Goal: Transaction & Acquisition: Purchase product/service

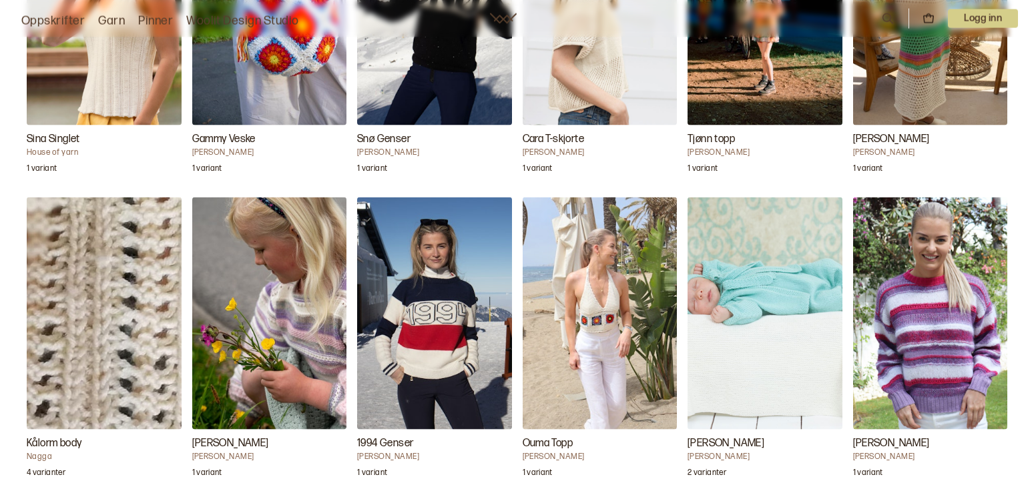
scroll to position [1498, 0]
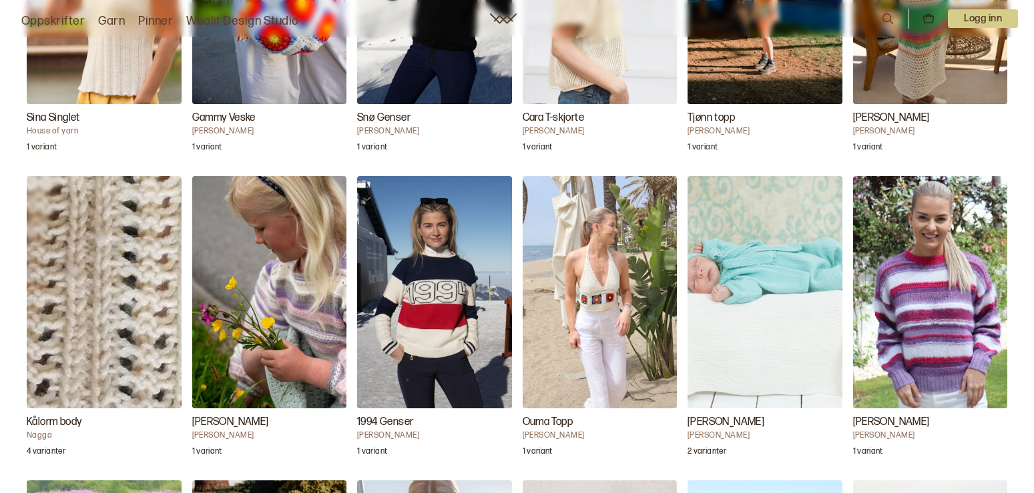
click at [764, 282] on img "Fredrik Babysett" at bounding box center [764, 292] width 155 height 232
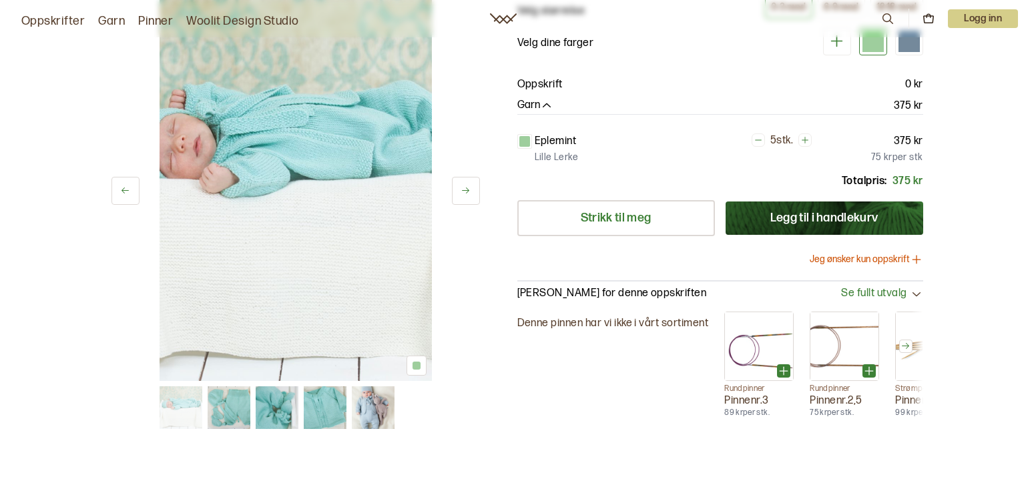
scroll to position [136, 0]
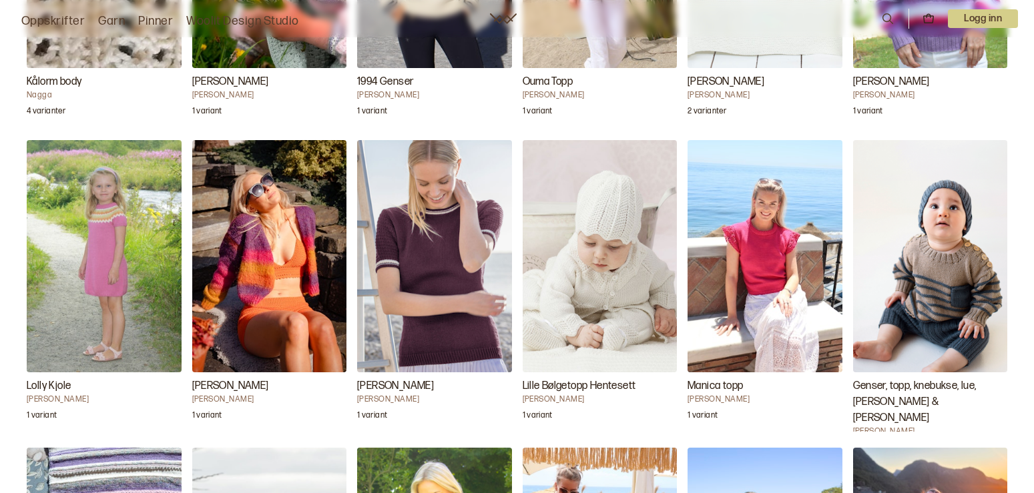
scroll to position [1906, 0]
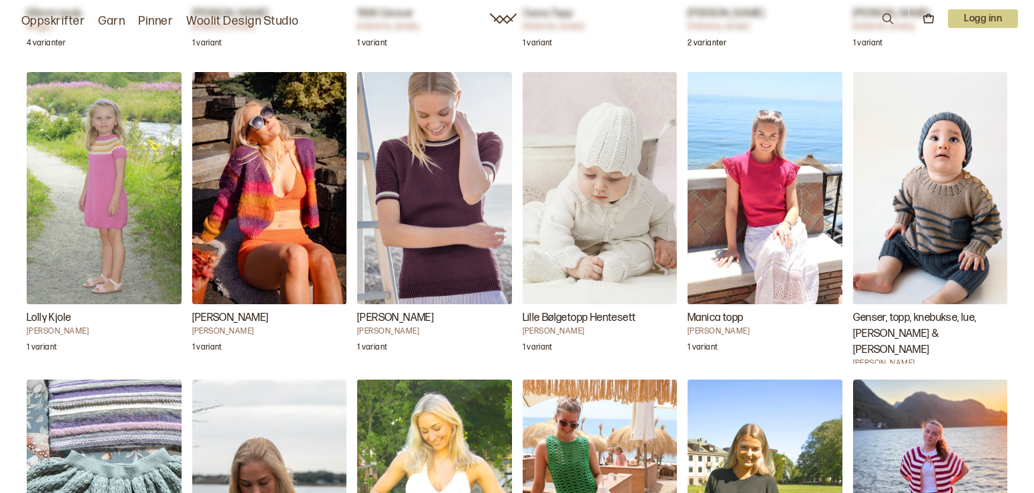
click at [629, 222] on img "Lille Bølgetopp Hentesett" at bounding box center [600, 188] width 155 height 232
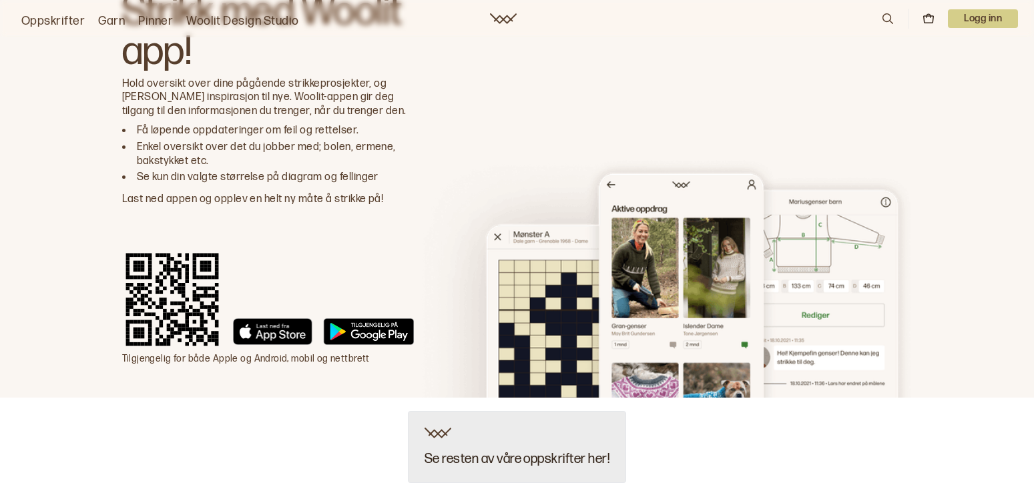
scroll to position [3389, 0]
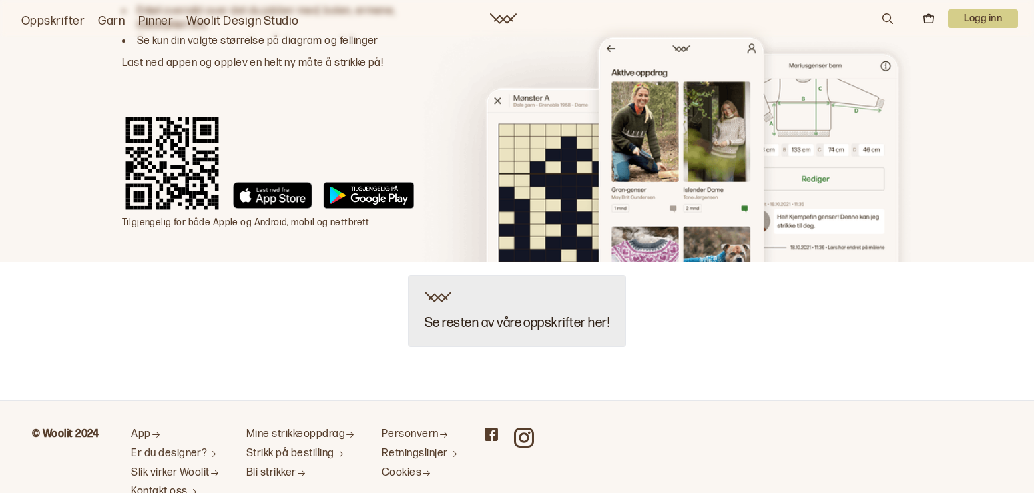
click at [430, 299] on img at bounding box center [437, 297] width 27 height 11
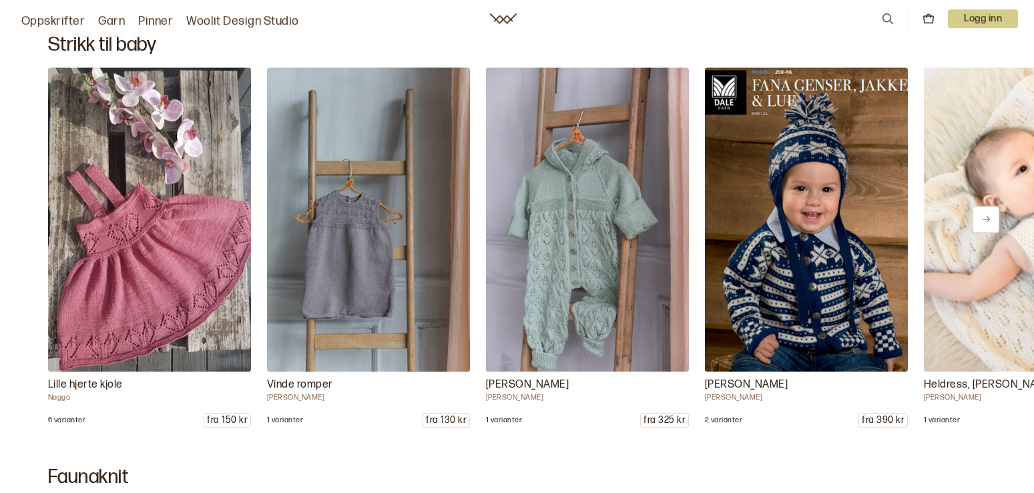
scroll to position [11573, 0]
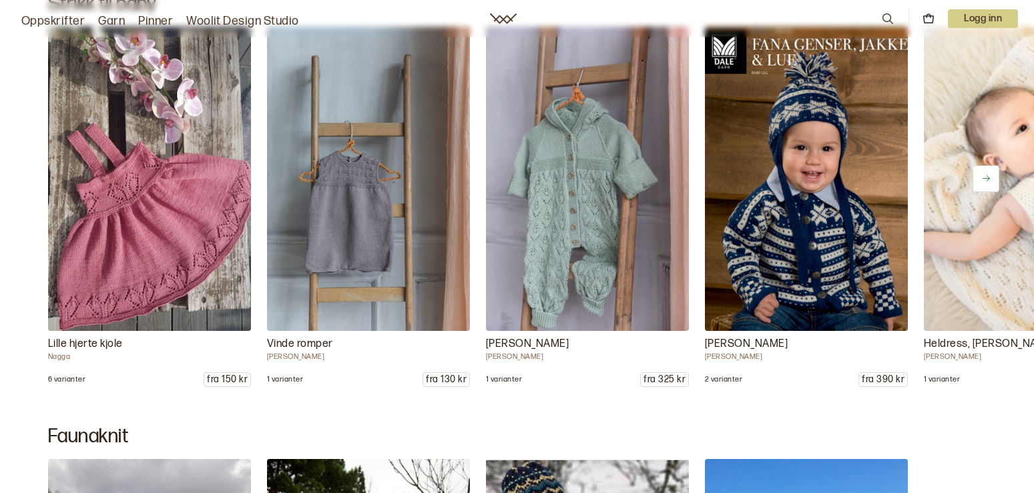
click at [982, 177] on icon at bounding box center [986, 179] width 10 height 10
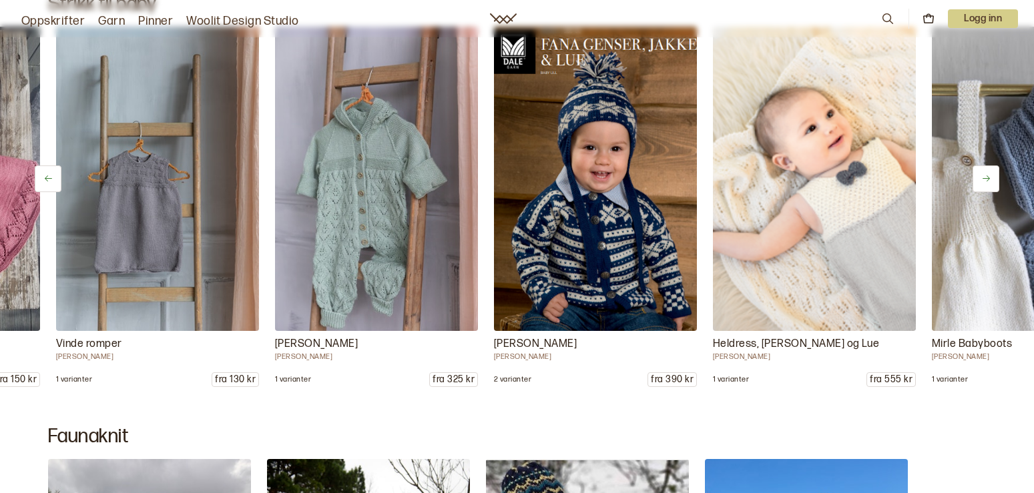
scroll to position [0, 219]
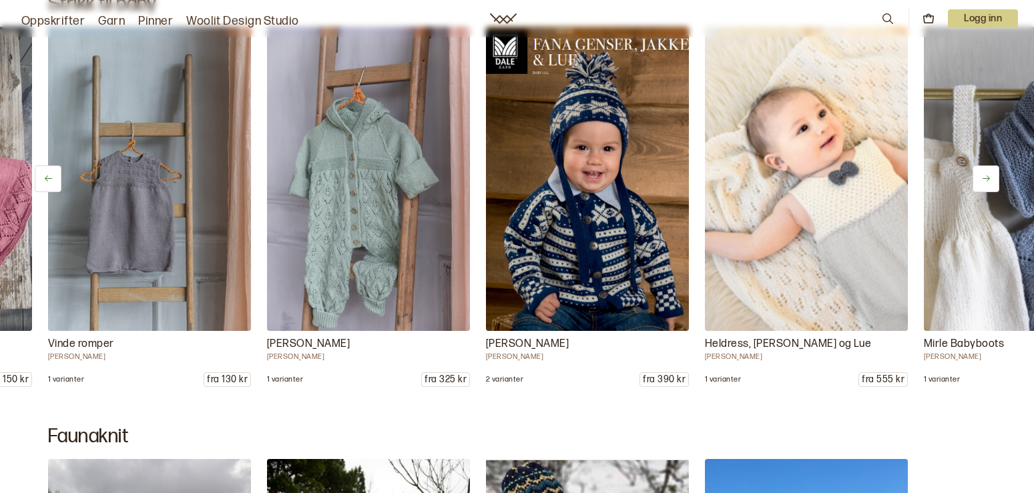
click at [986, 176] on icon at bounding box center [986, 179] width 10 height 10
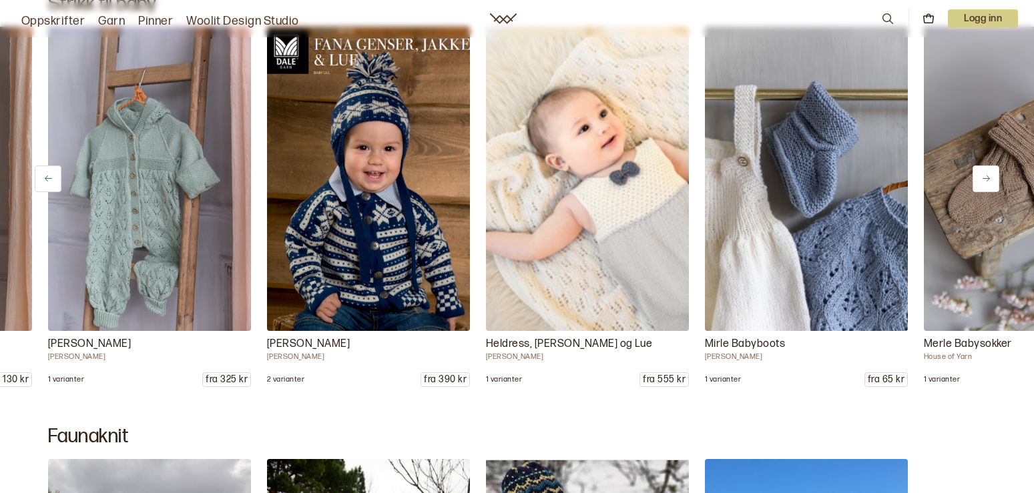
click at [985, 176] on icon at bounding box center [986, 179] width 10 height 10
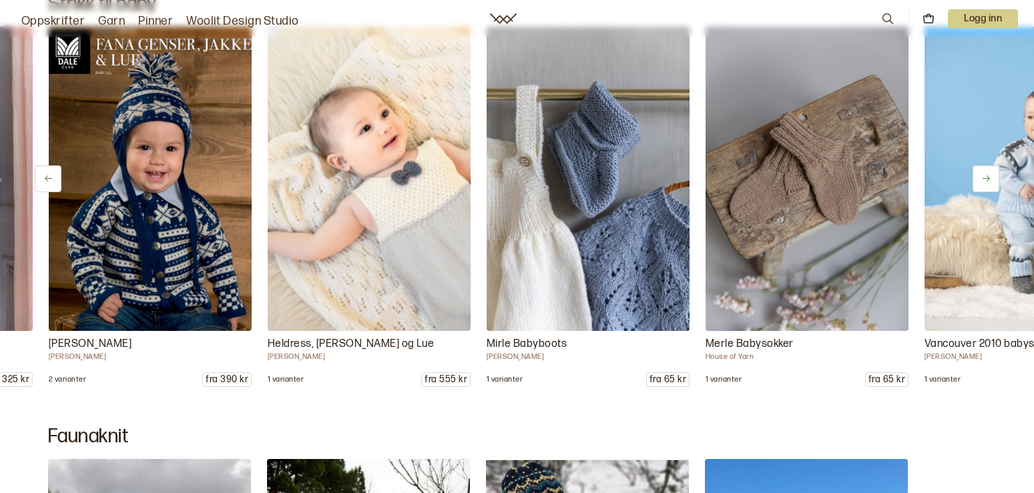
scroll to position [0, 657]
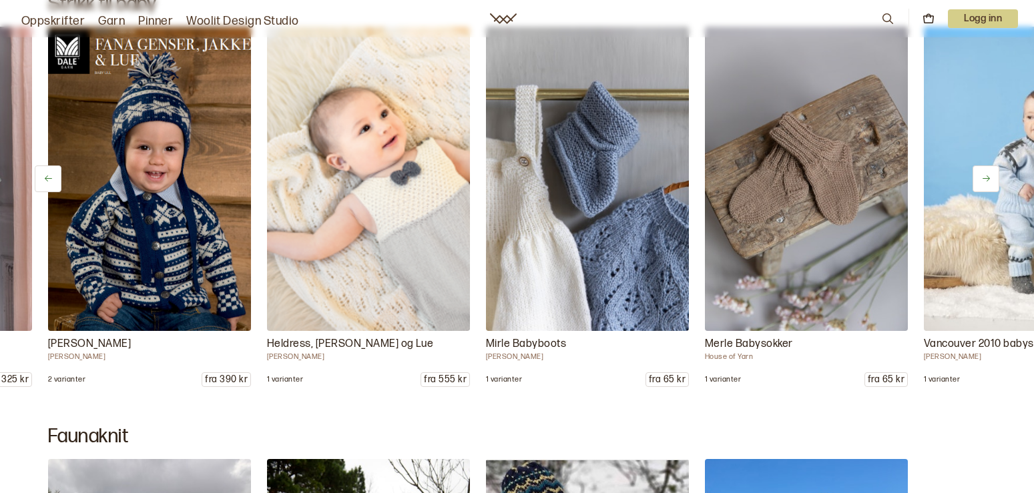
click at [974, 173] on button at bounding box center [985, 179] width 27 height 27
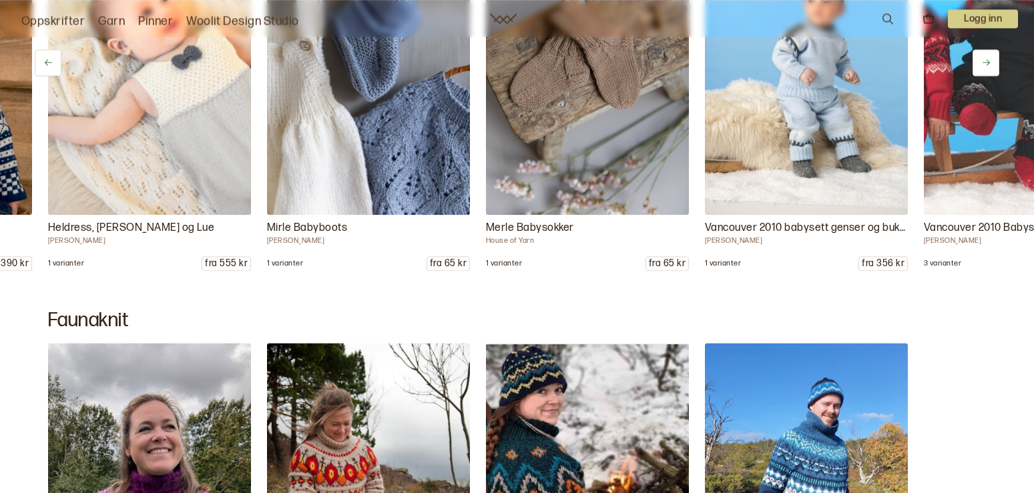
scroll to position [11573, 0]
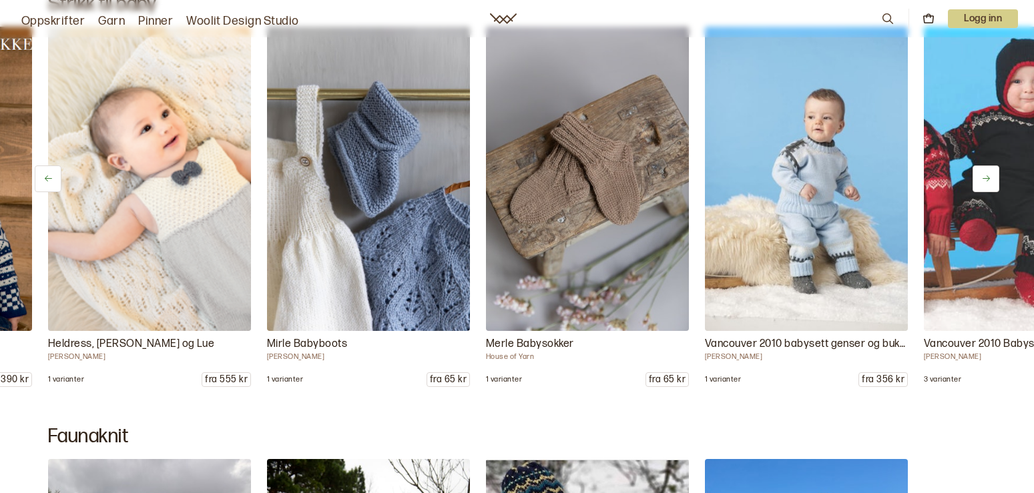
click at [982, 175] on button at bounding box center [985, 179] width 27 height 27
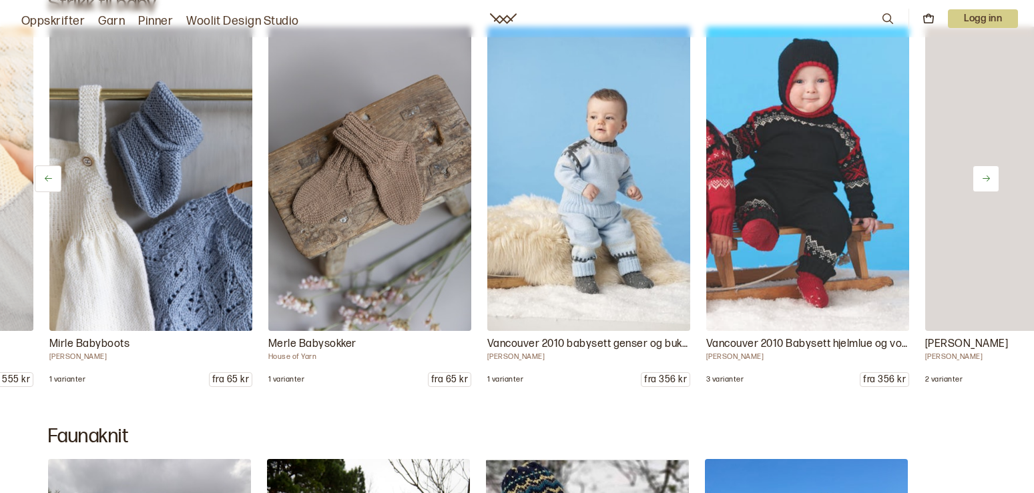
scroll to position [0, 1095]
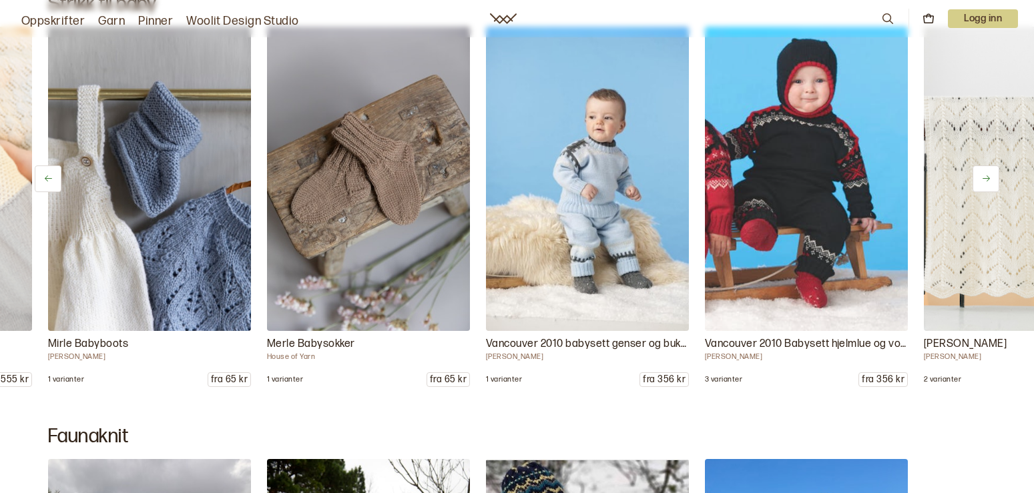
click at [982, 176] on icon at bounding box center [986, 179] width 10 height 10
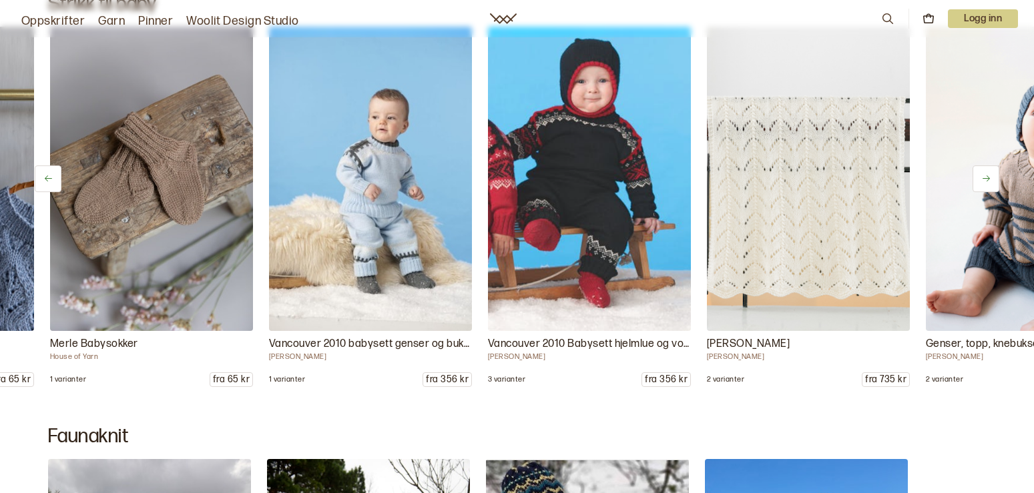
scroll to position [0, 1313]
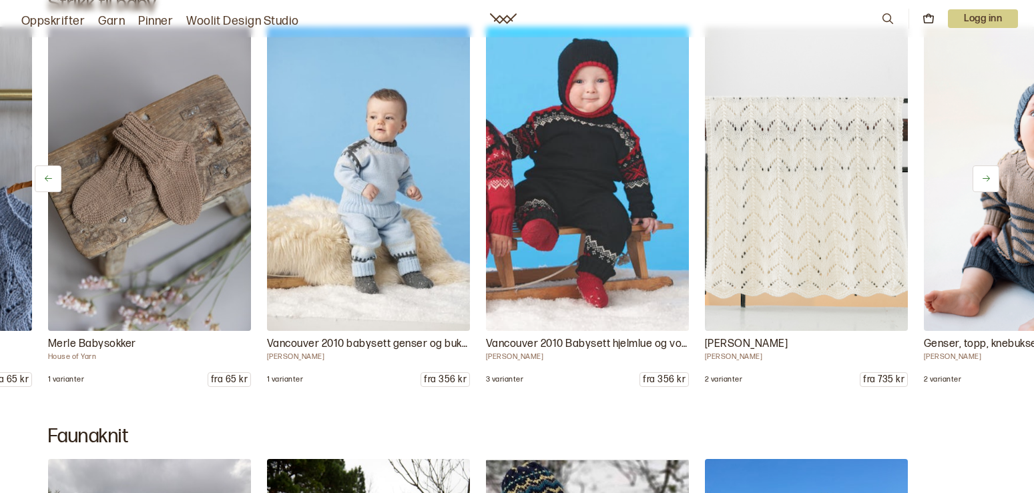
click at [982, 176] on icon at bounding box center [986, 179] width 10 height 10
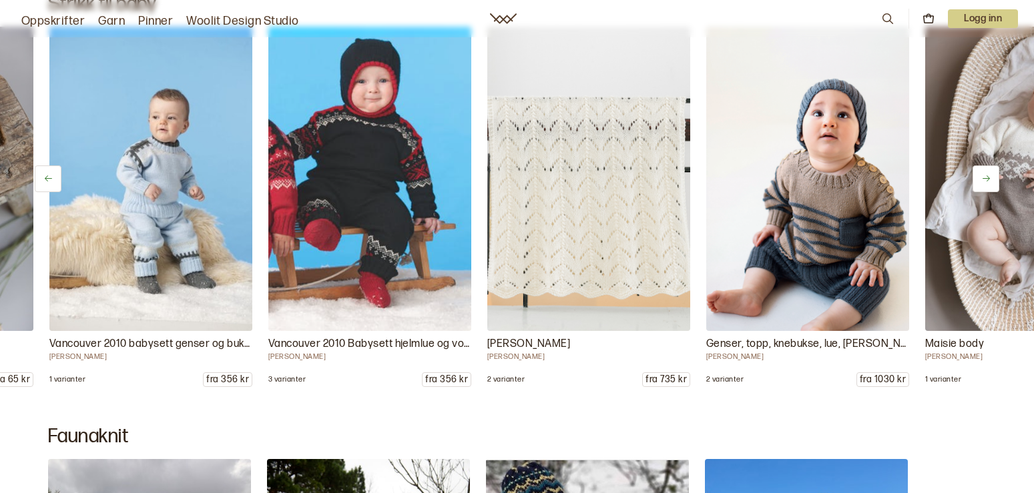
scroll to position [0, 1532]
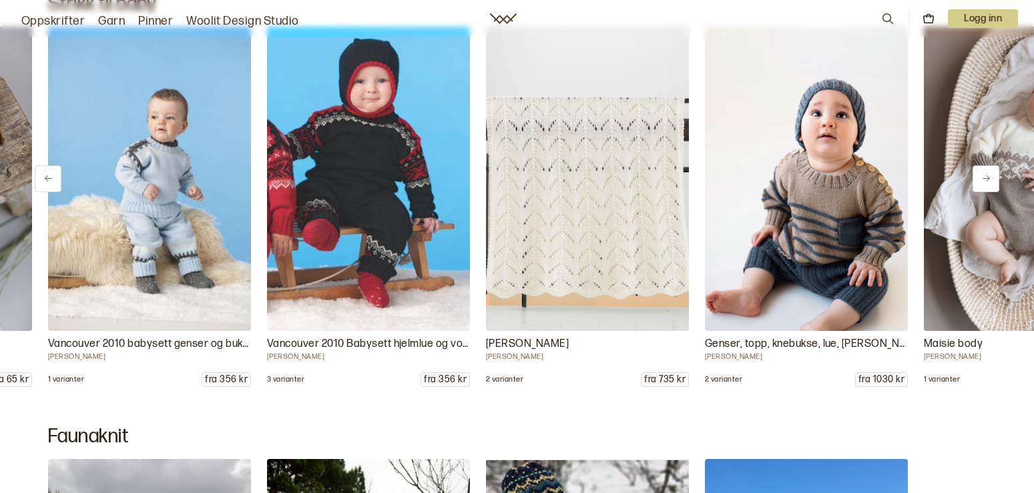
click at [980, 178] on button at bounding box center [985, 179] width 27 height 27
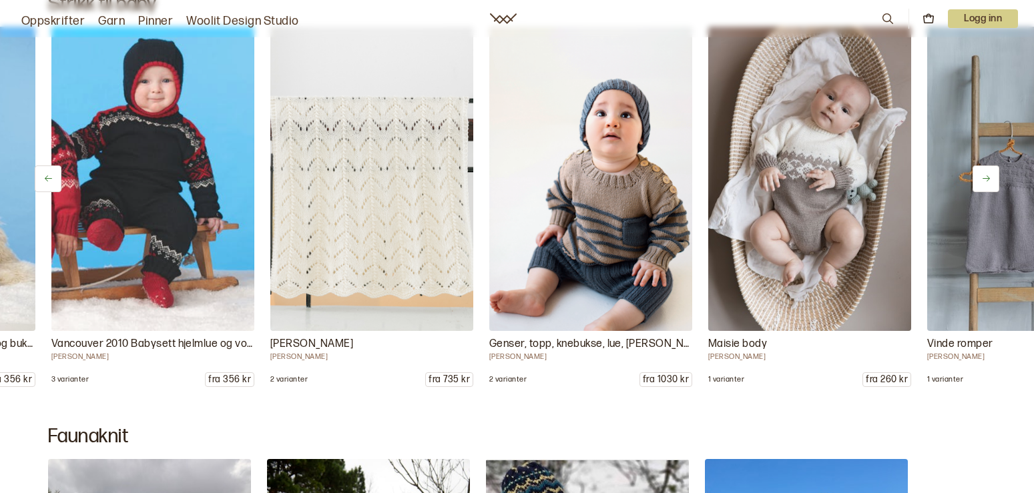
scroll to position [0, 1751]
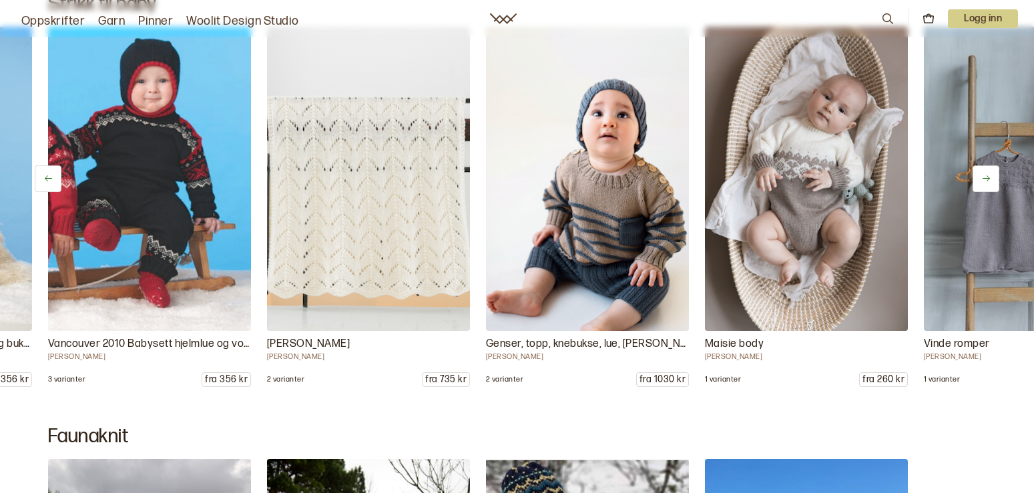
click at [983, 176] on icon at bounding box center [986, 179] width 10 height 10
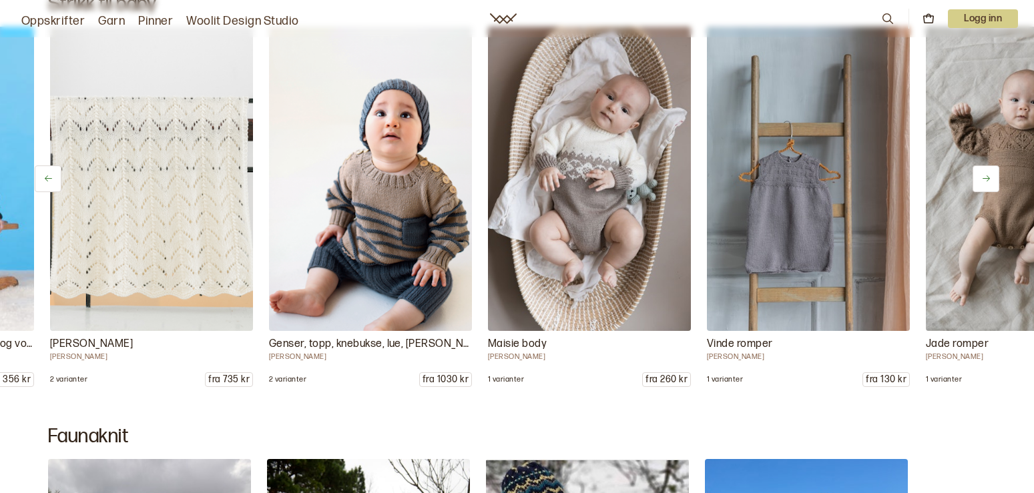
scroll to position [0, 1970]
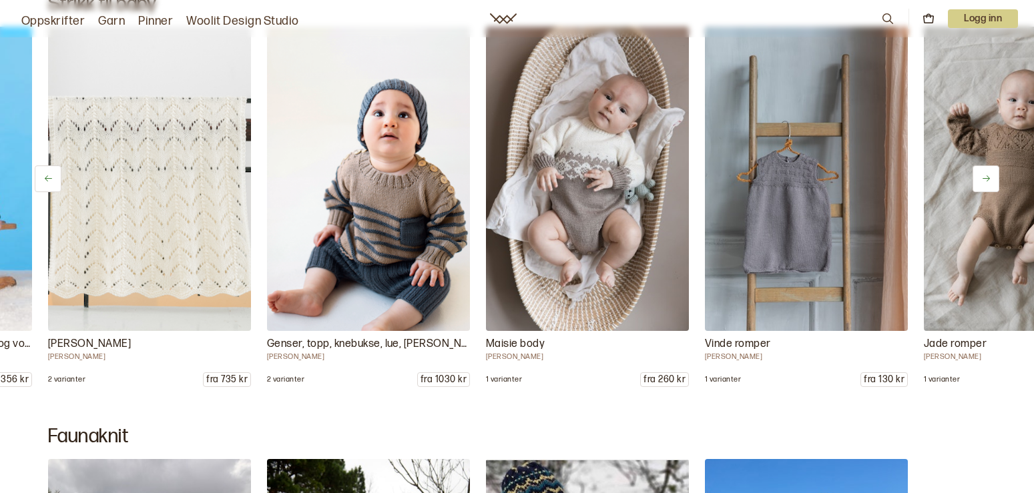
click at [983, 178] on icon at bounding box center [986, 179] width 10 height 10
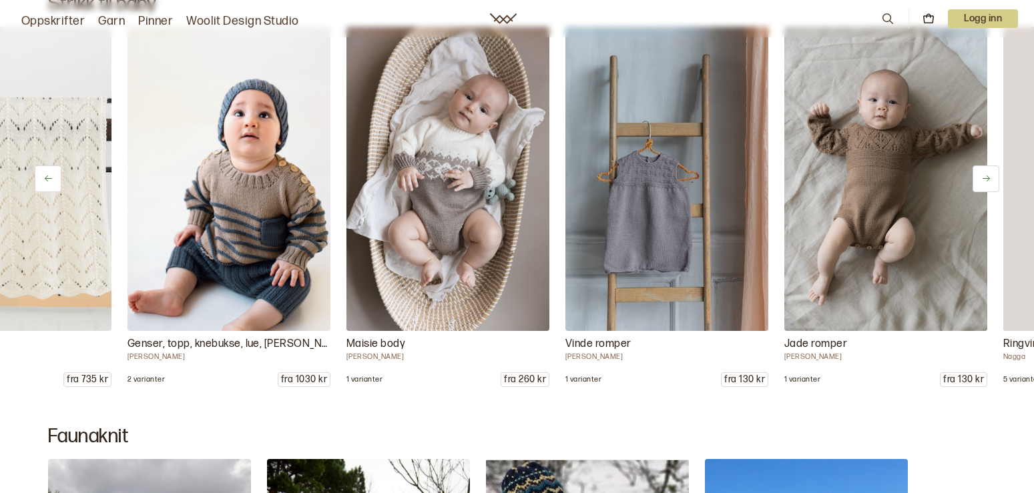
scroll to position [0, 2189]
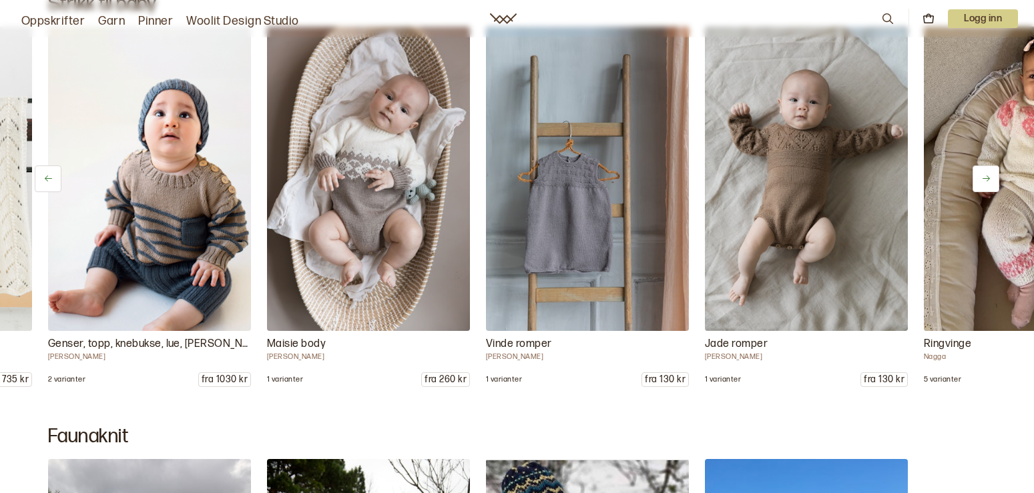
click at [983, 178] on icon at bounding box center [986, 179] width 10 height 10
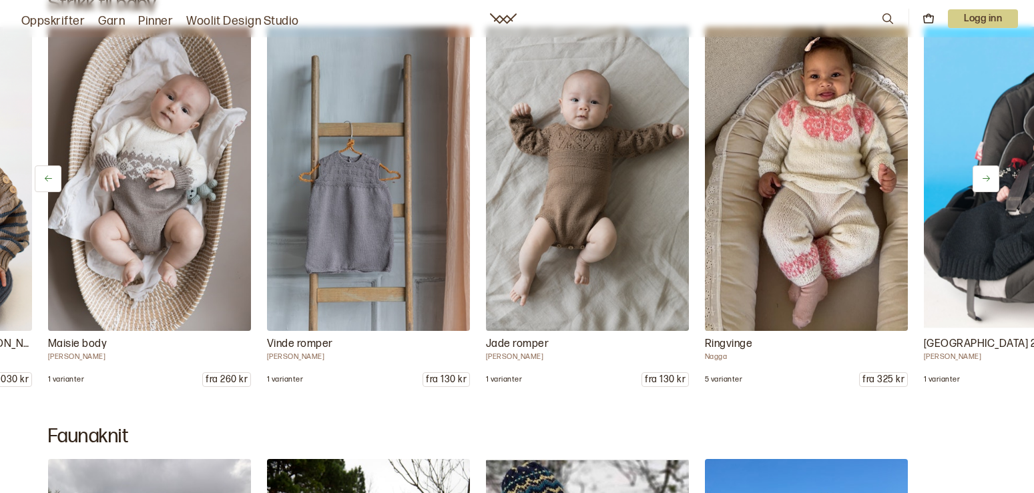
click at [983, 178] on icon at bounding box center [986, 179] width 10 height 10
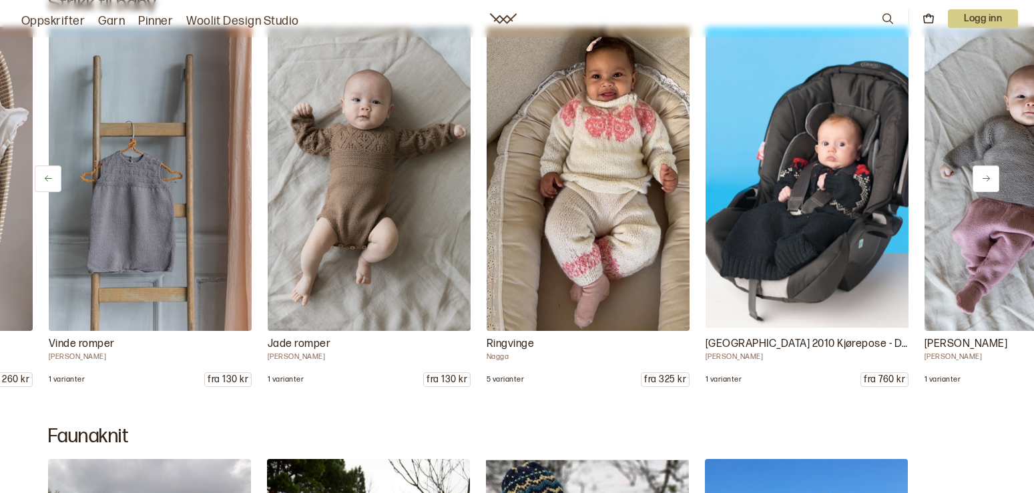
scroll to position [0, 2627]
click at [983, 177] on icon at bounding box center [986, 179] width 10 height 10
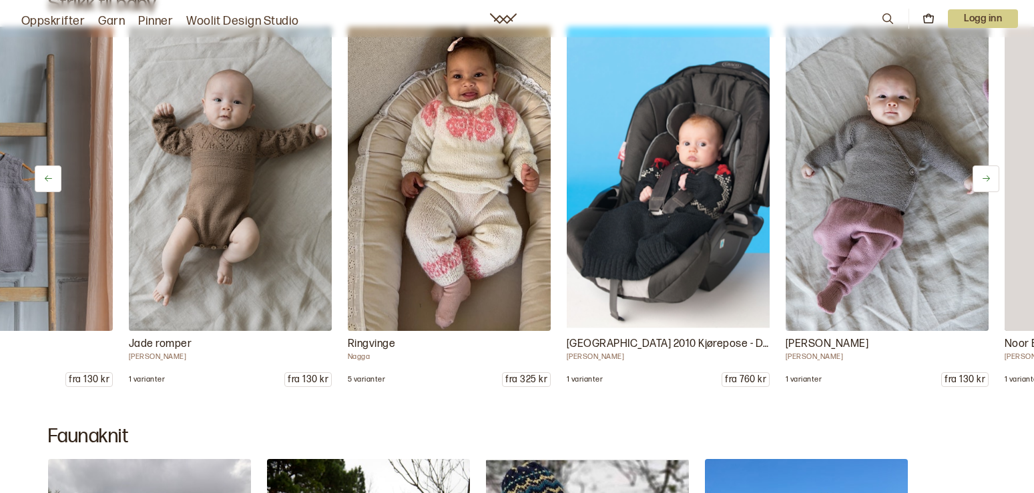
scroll to position [0, 2846]
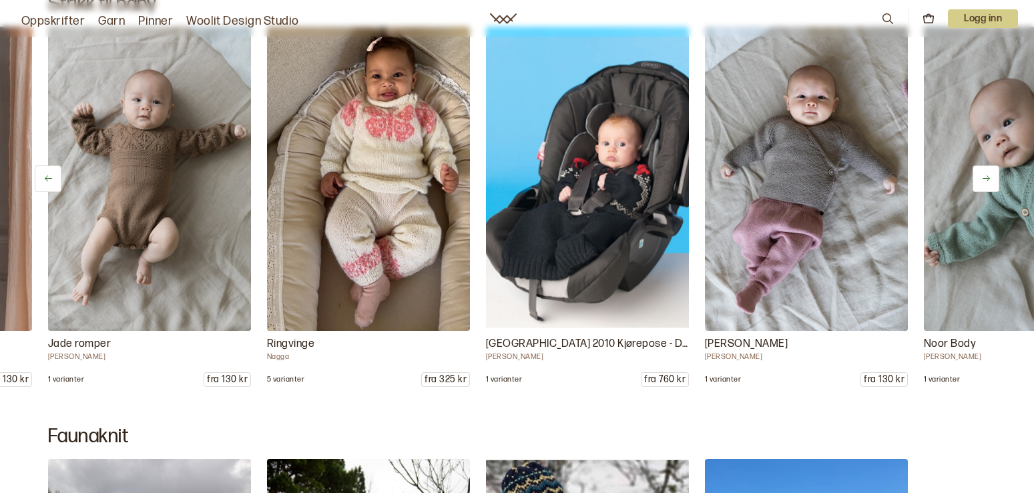
click at [983, 176] on icon at bounding box center [986, 179] width 10 height 10
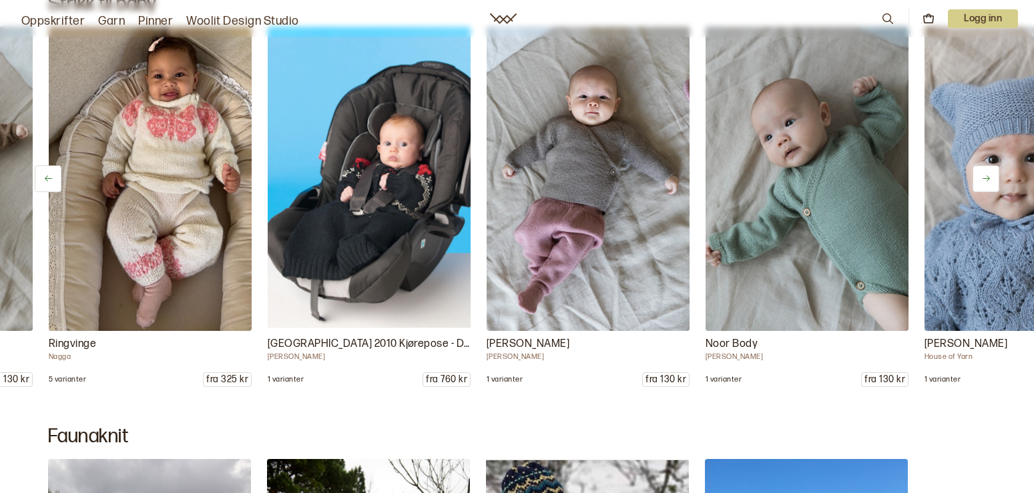
scroll to position [0, 3065]
click at [983, 176] on icon at bounding box center [986, 179] width 10 height 10
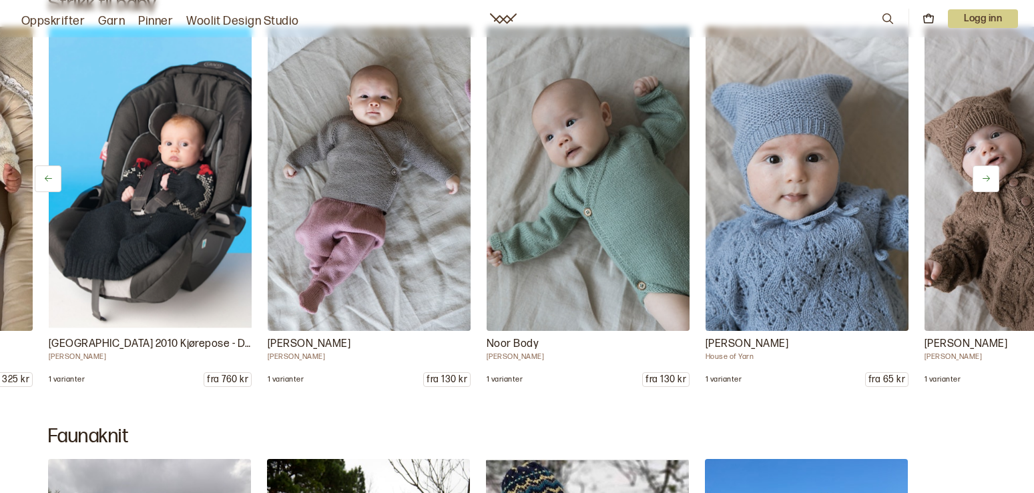
scroll to position [0, 3284]
click at [983, 176] on icon at bounding box center [986, 179] width 10 height 10
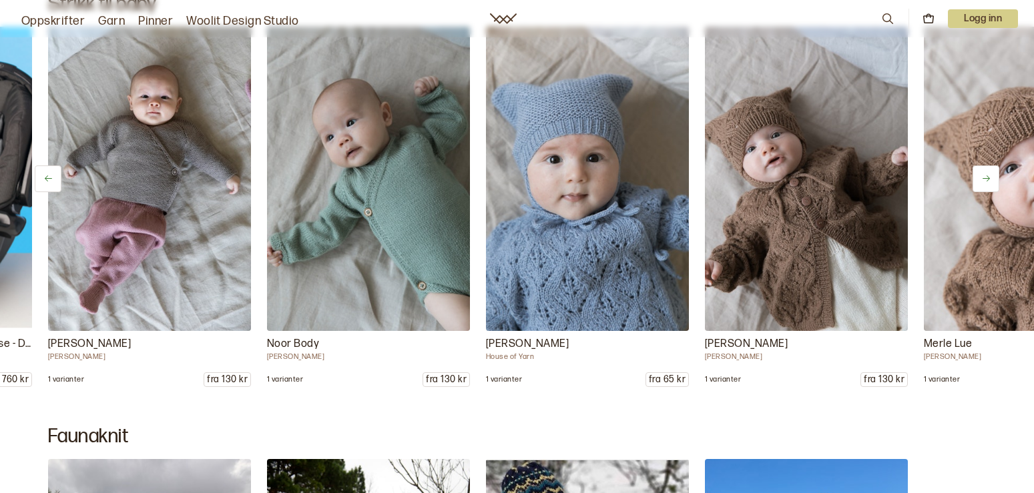
click at [983, 176] on icon at bounding box center [986, 179] width 10 height 10
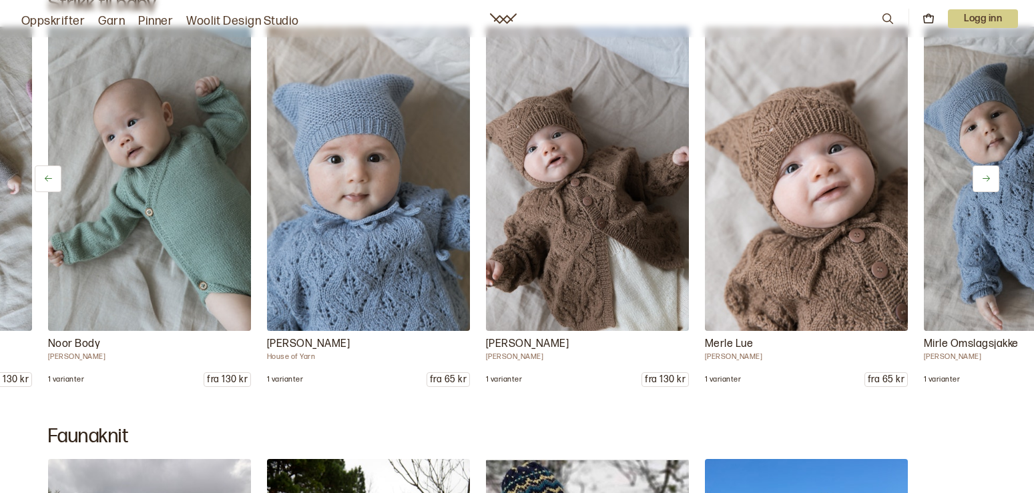
click at [983, 176] on icon at bounding box center [986, 179] width 10 height 10
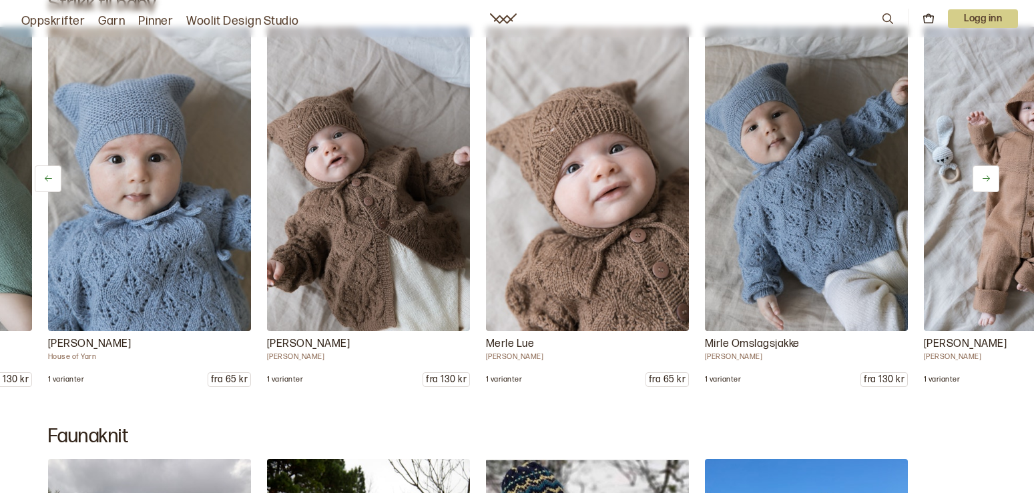
click at [983, 176] on icon at bounding box center [986, 179] width 10 height 10
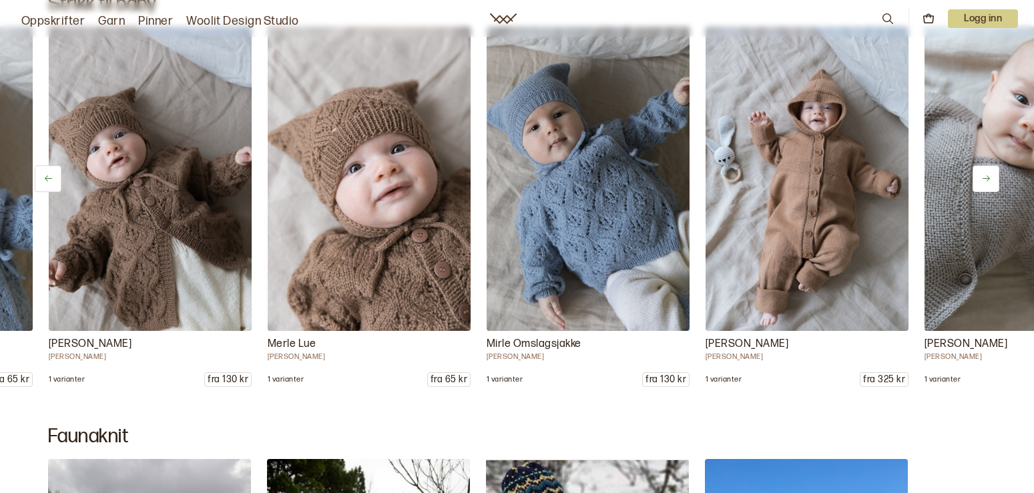
scroll to position [0, 4159]
click at [984, 175] on icon at bounding box center [986, 179] width 10 height 10
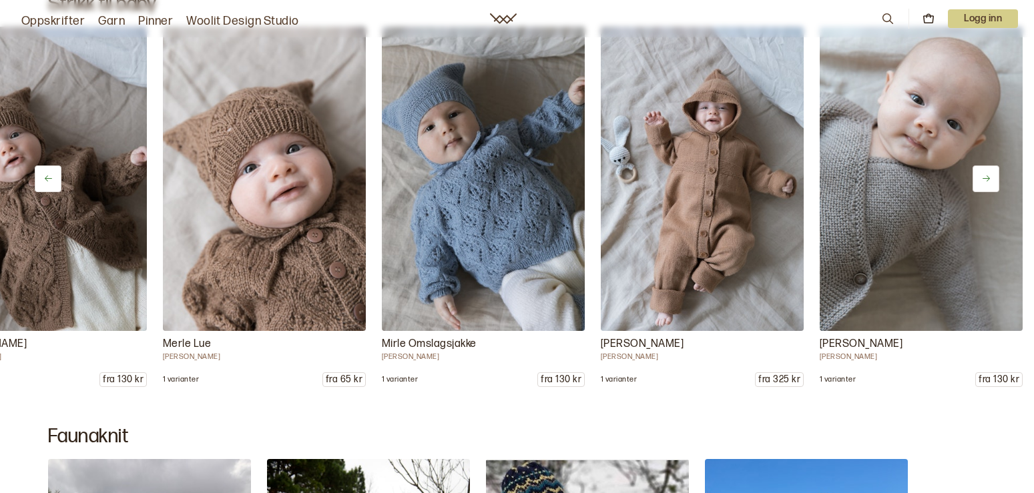
scroll to position [0, 4378]
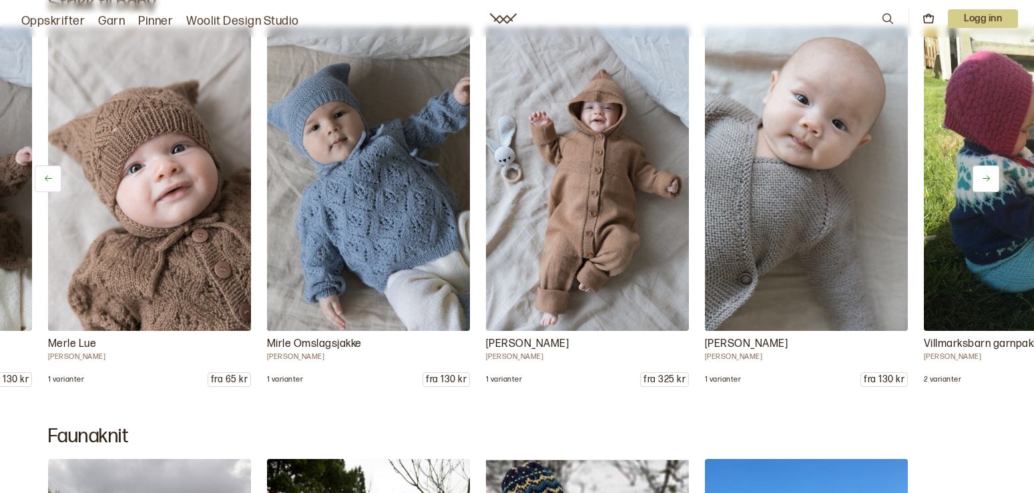
click at [984, 175] on icon at bounding box center [986, 179] width 10 height 10
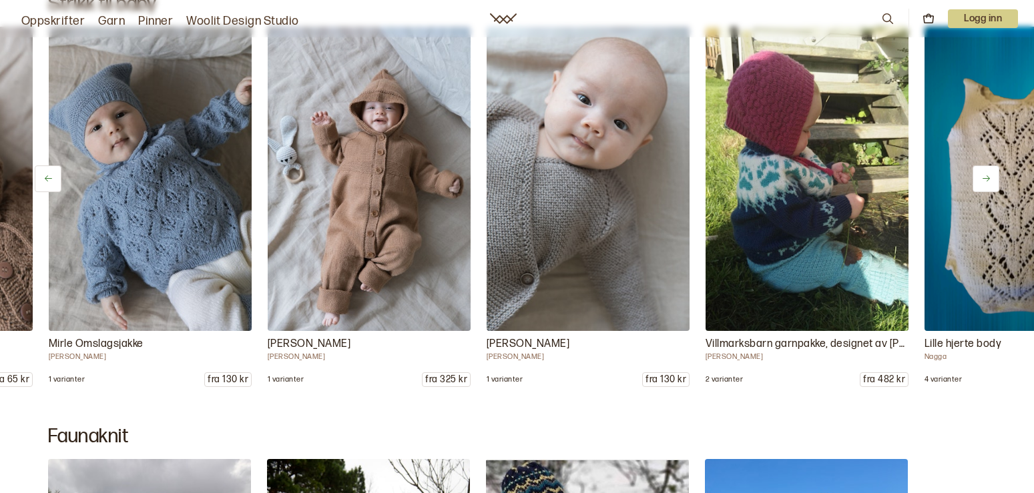
scroll to position [0, 4597]
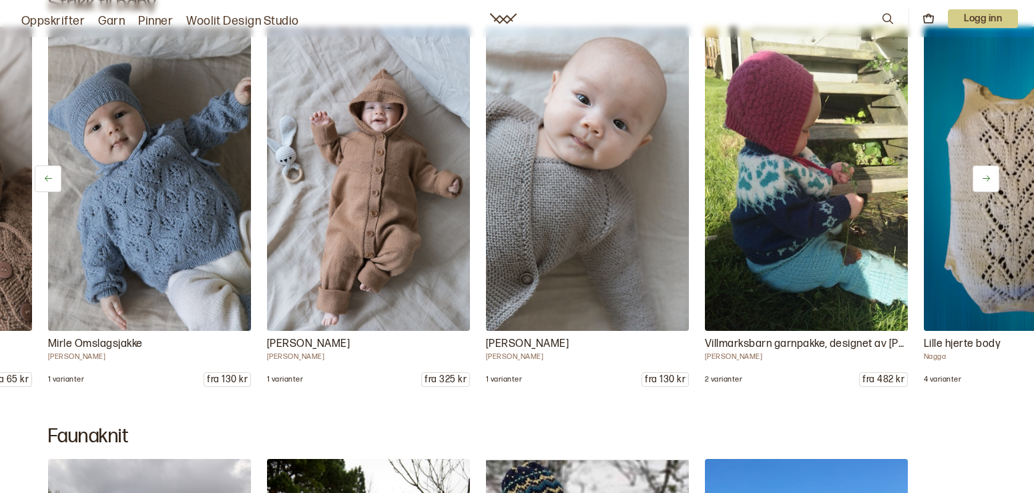
click at [984, 174] on button at bounding box center [985, 179] width 27 height 27
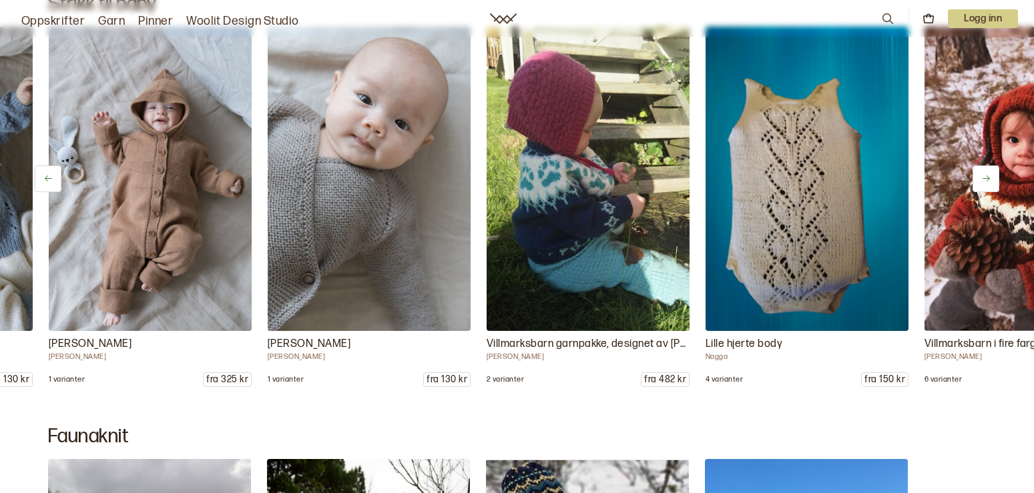
scroll to position [0, 4816]
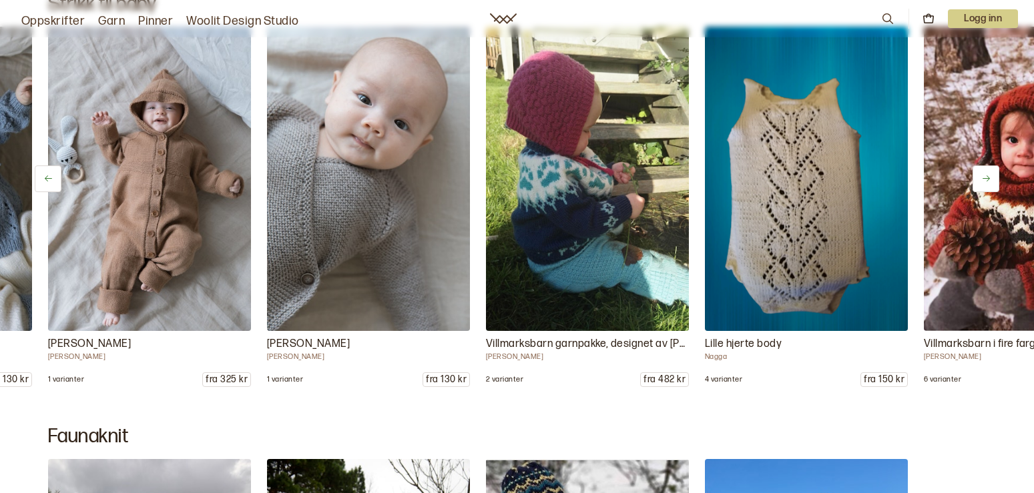
click at [983, 175] on icon at bounding box center [986, 179] width 10 height 10
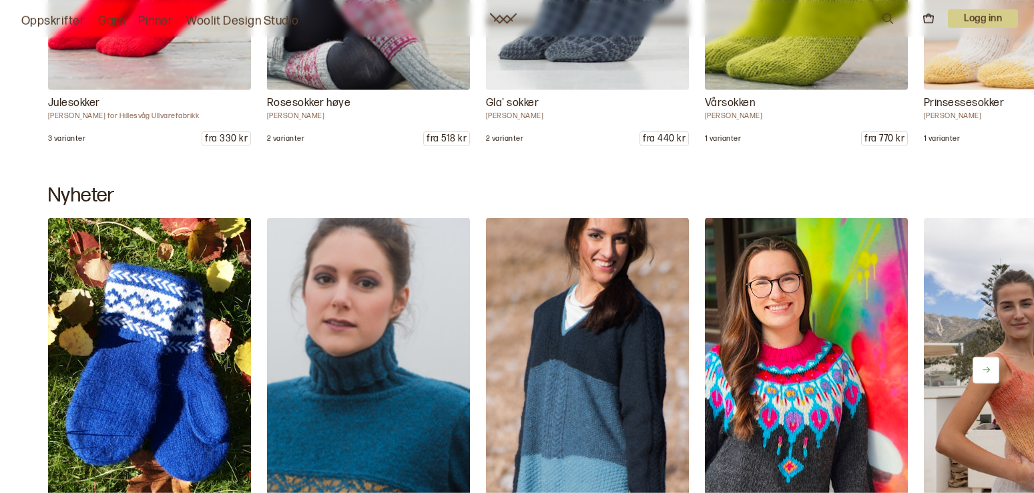
scroll to position [9599, 0]
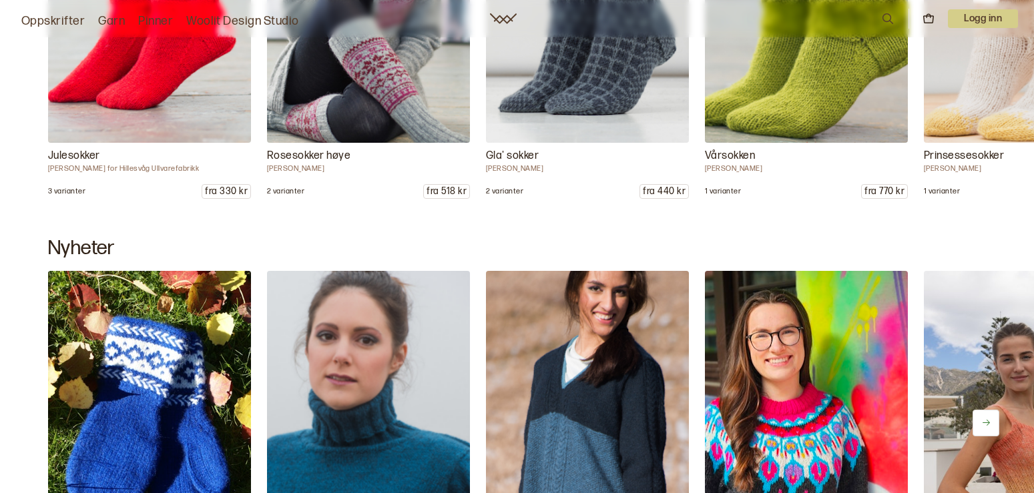
click at [986, 422] on icon at bounding box center [986, 423] width 10 height 10
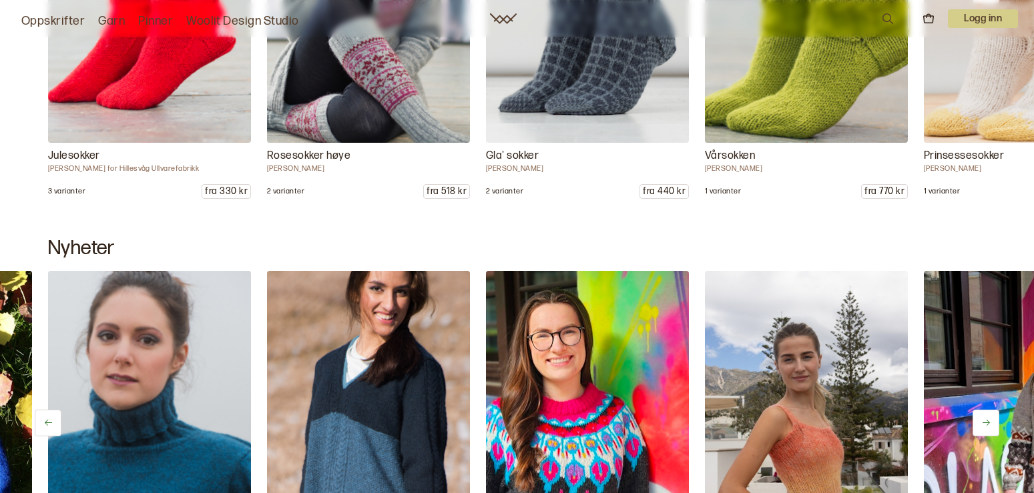
click at [984, 422] on icon at bounding box center [986, 423] width 10 height 10
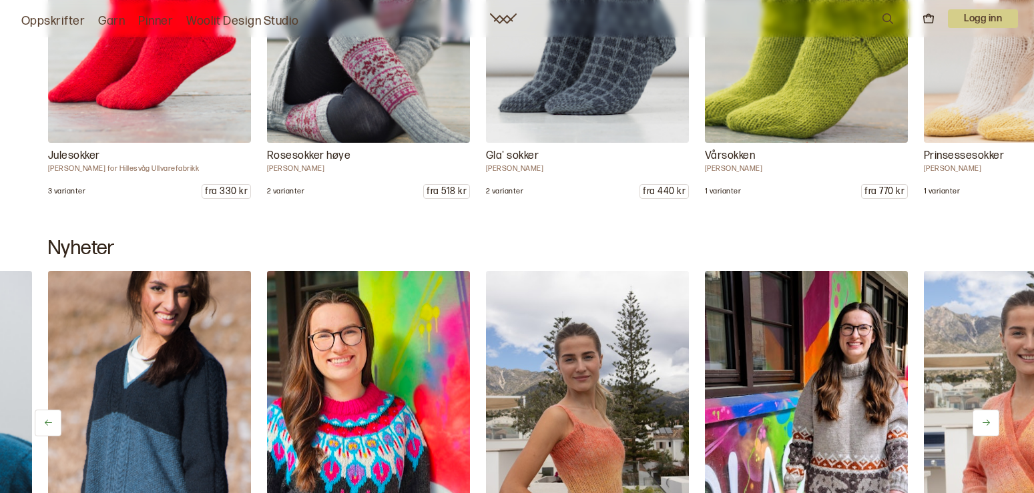
click at [984, 422] on icon at bounding box center [986, 423] width 10 height 10
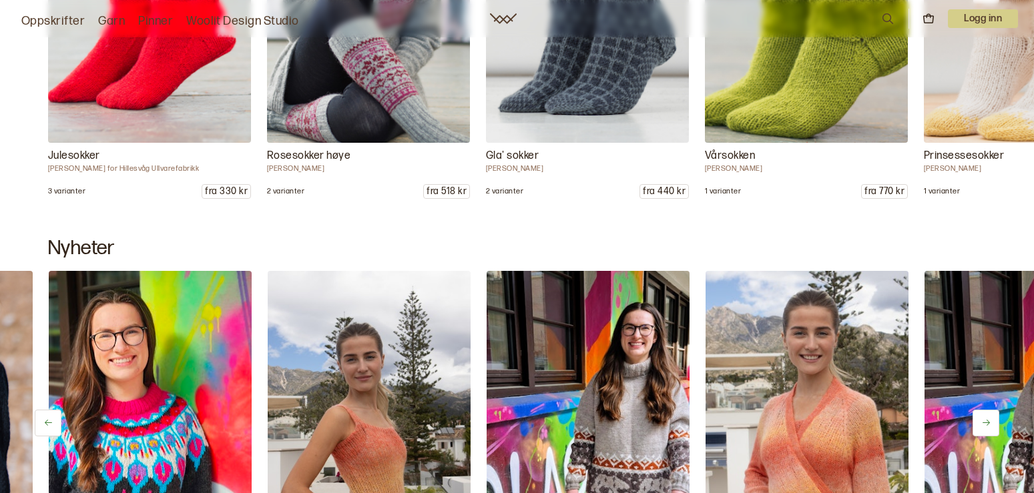
scroll to position [0, 657]
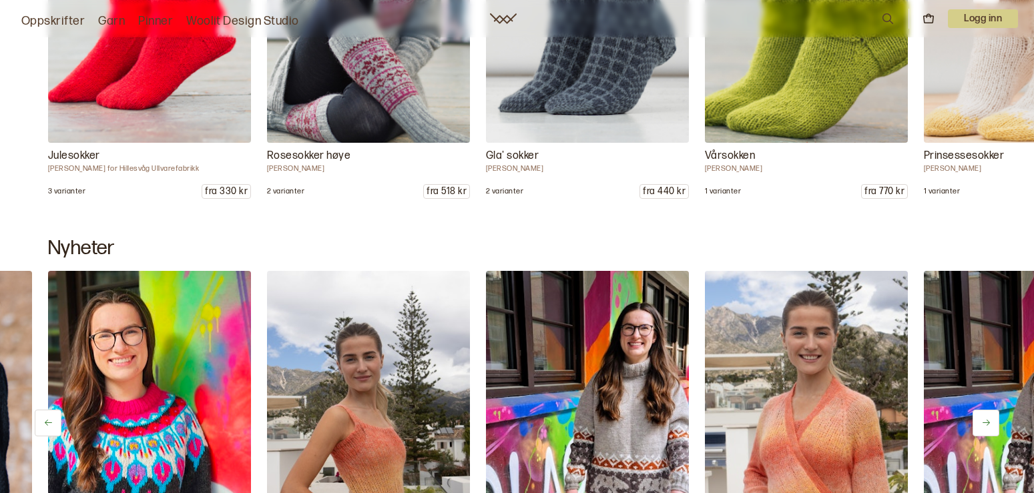
click at [984, 422] on icon at bounding box center [986, 423] width 10 height 10
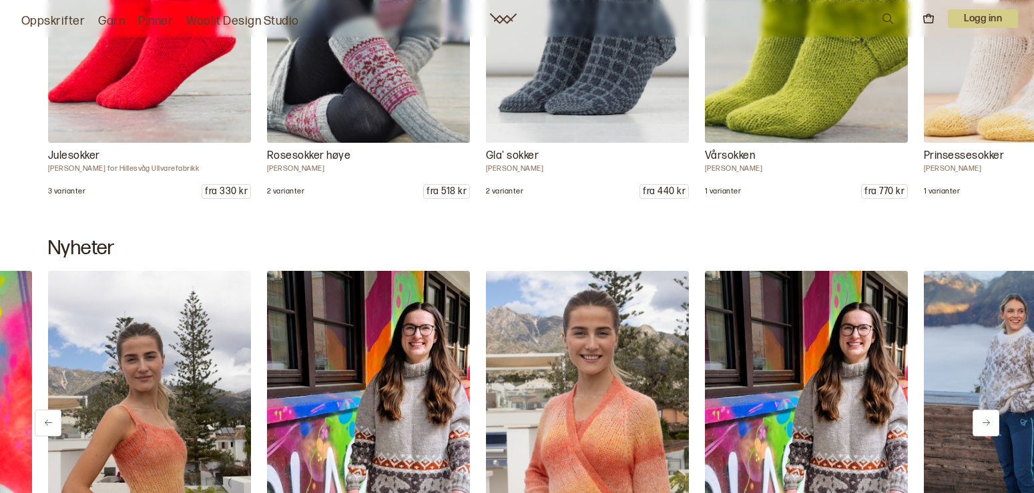
click at [983, 422] on icon at bounding box center [986, 423] width 10 height 10
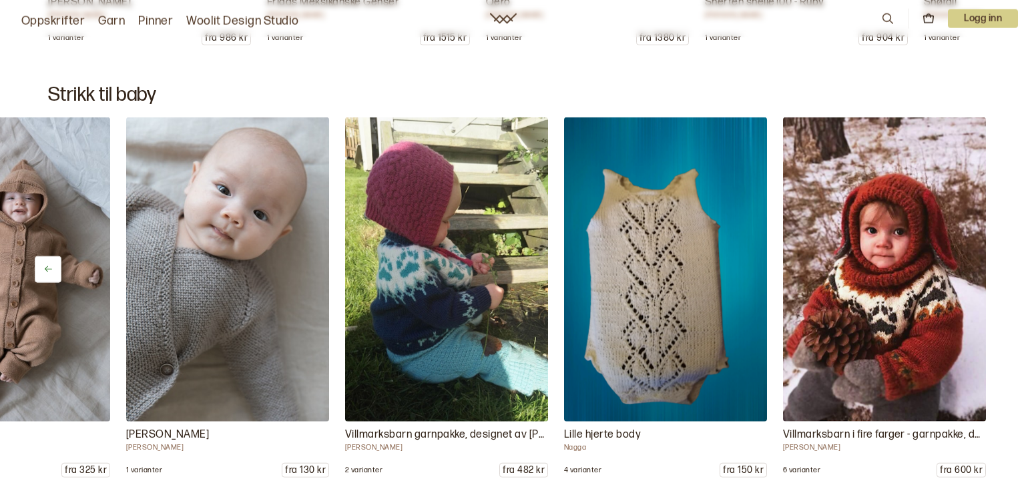
scroll to position [11505, 0]
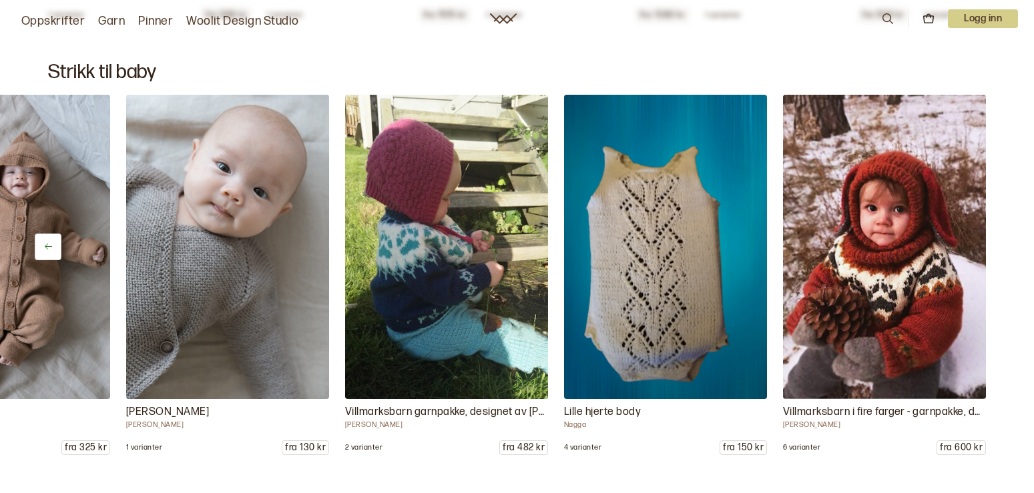
click at [33, 238] on img at bounding box center [8, 247] width 213 height 320
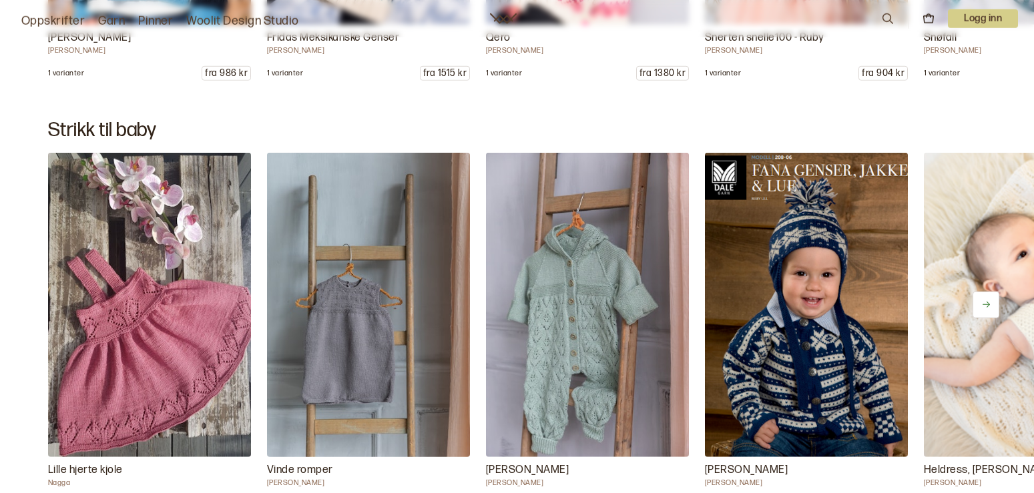
scroll to position [11470, 0]
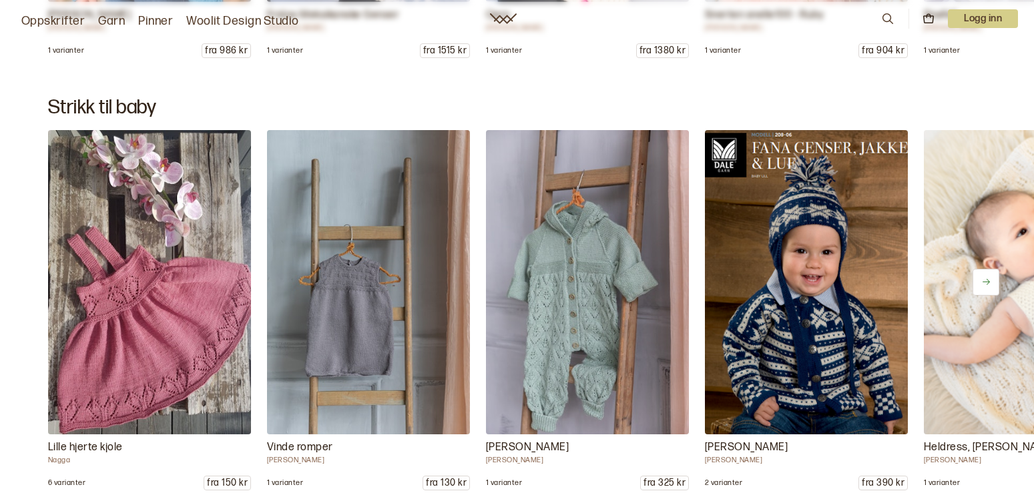
click at [984, 278] on icon at bounding box center [986, 282] width 10 height 10
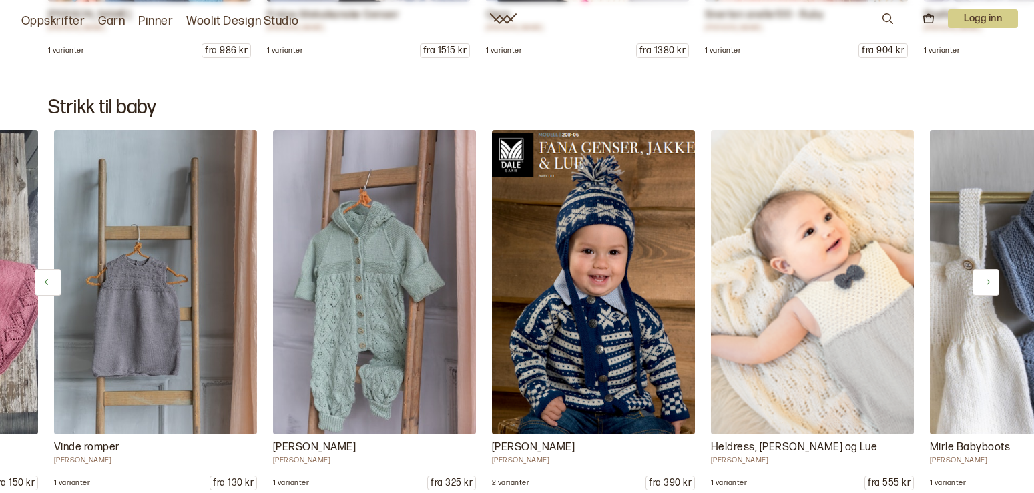
scroll to position [0, 219]
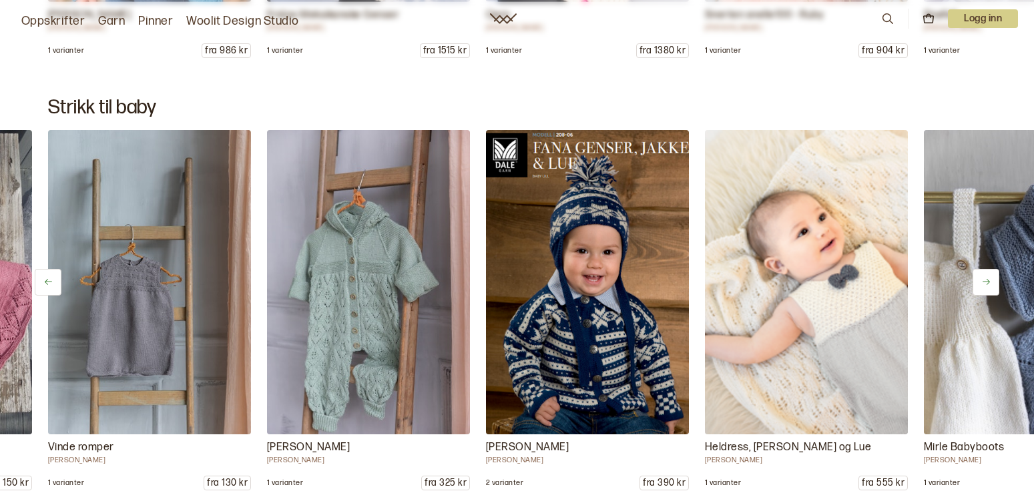
click at [987, 276] on button at bounding box center [985, 282] width 27 height 27
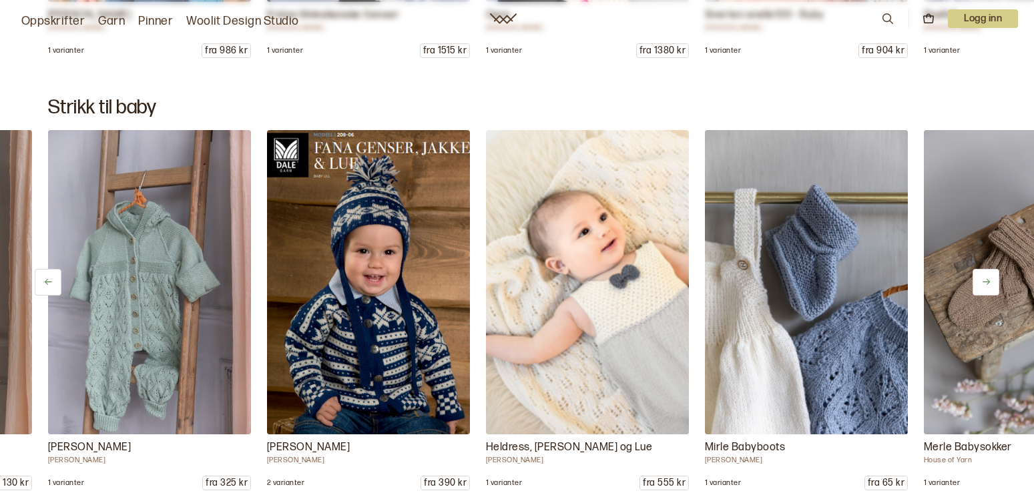
click at [987, 276] on button at bounding box center [985, 282] width 27 height 27
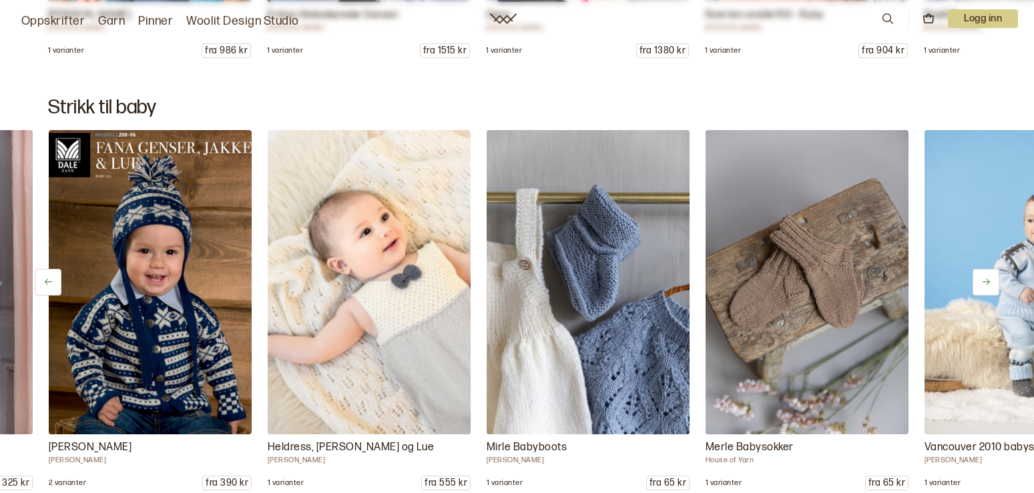
scroll to position [0, 657]
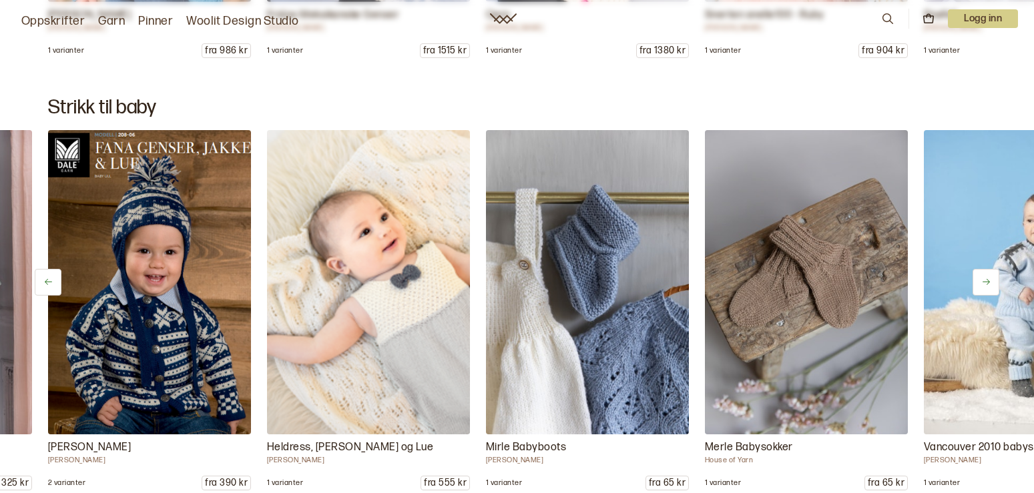
click at [980, 280] on button at bounding box center [985, 282] width 27 height 27
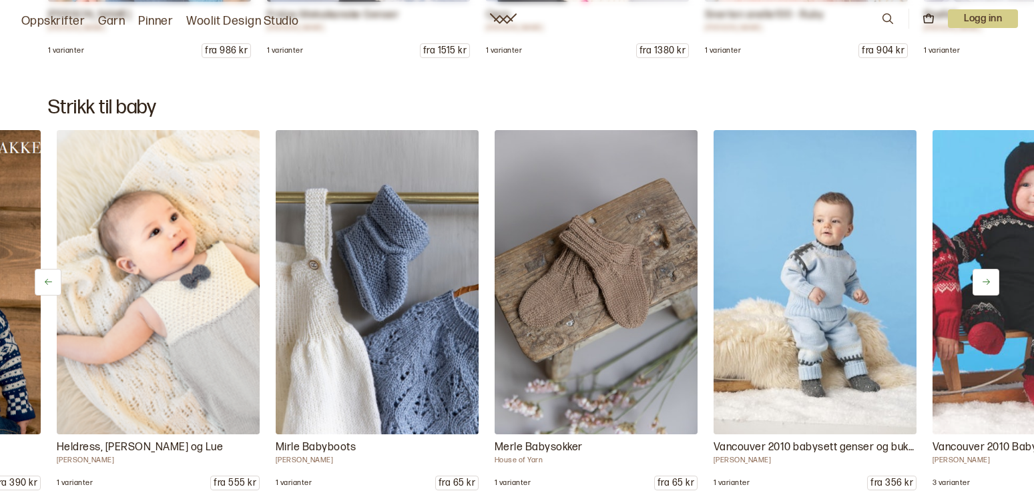
scroll to position [0, 876]
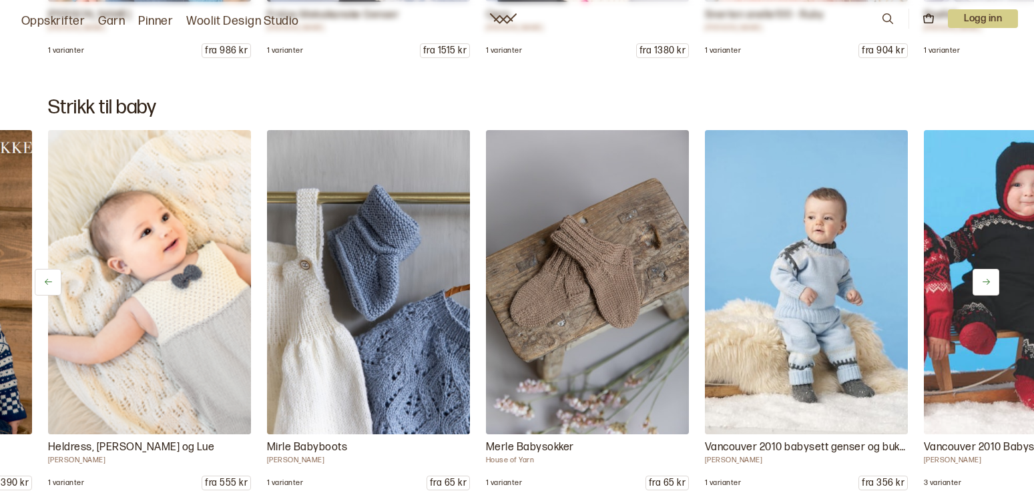
click at [828, 302] on img at bounding box center [805, 282] width 213 height 320
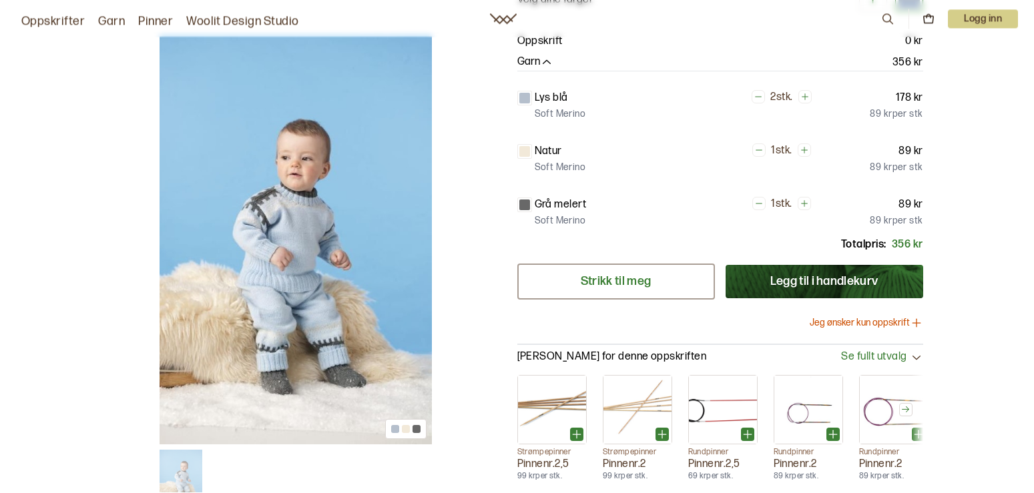
scroll to position [204, 0]
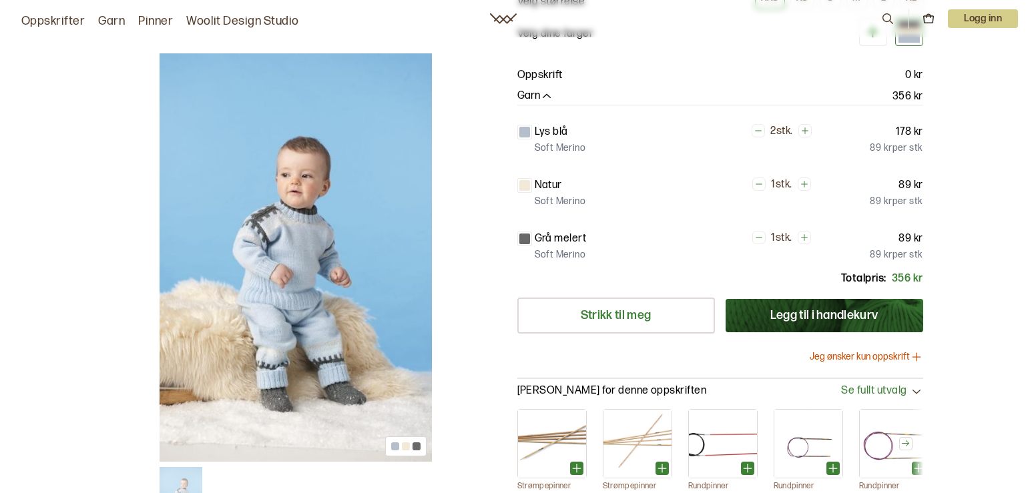
click at [47, 21] on link "Oppskrifter" at bounding box center [52, 21] width 63 height 19
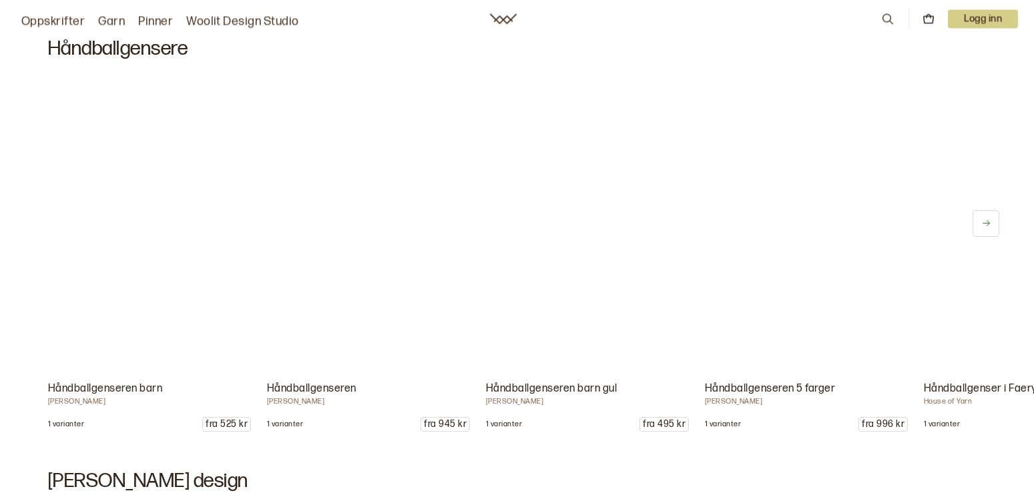
scroll to position [10620, 0]
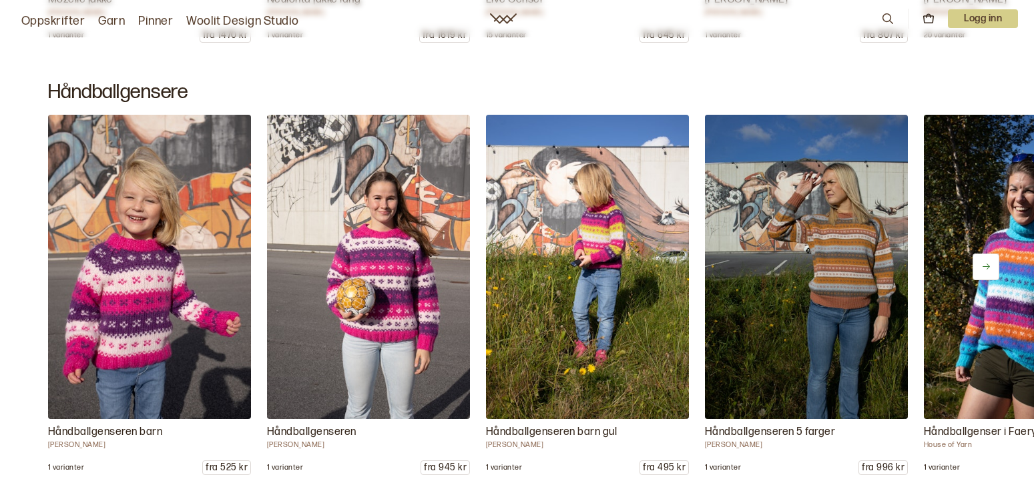
click at [986, 265] on icon at bounding box center [986, 267] width 10 height 10
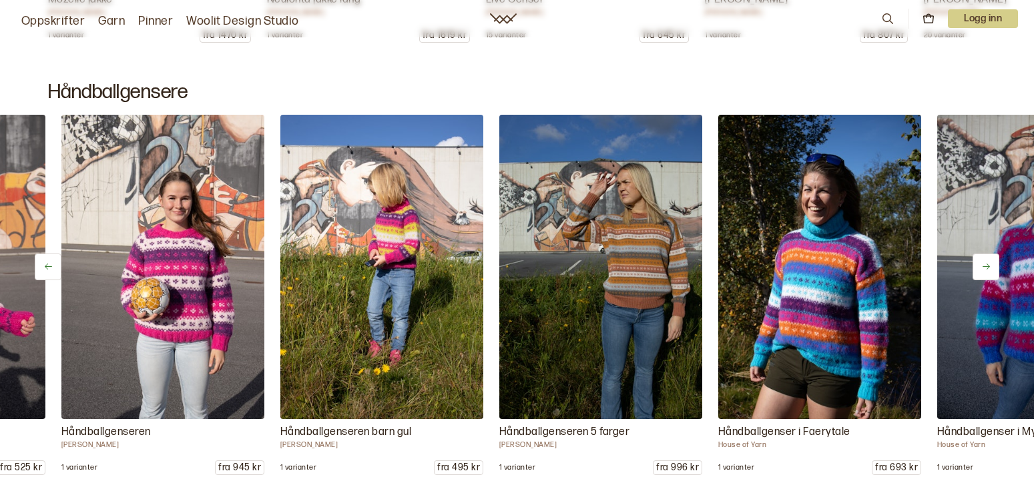
scroll to position [0, 219]
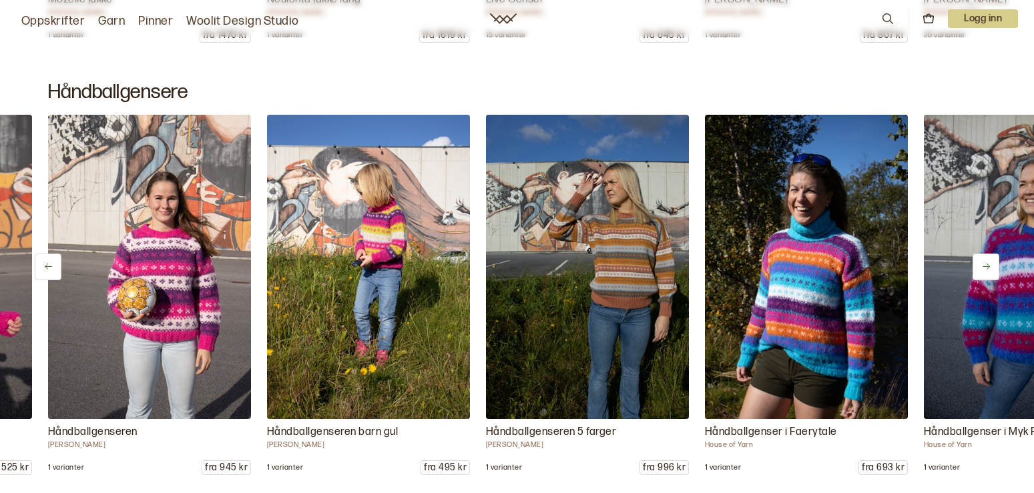
click at [986, 265] on icon at bounding box center [986, 267] width 10 height 10
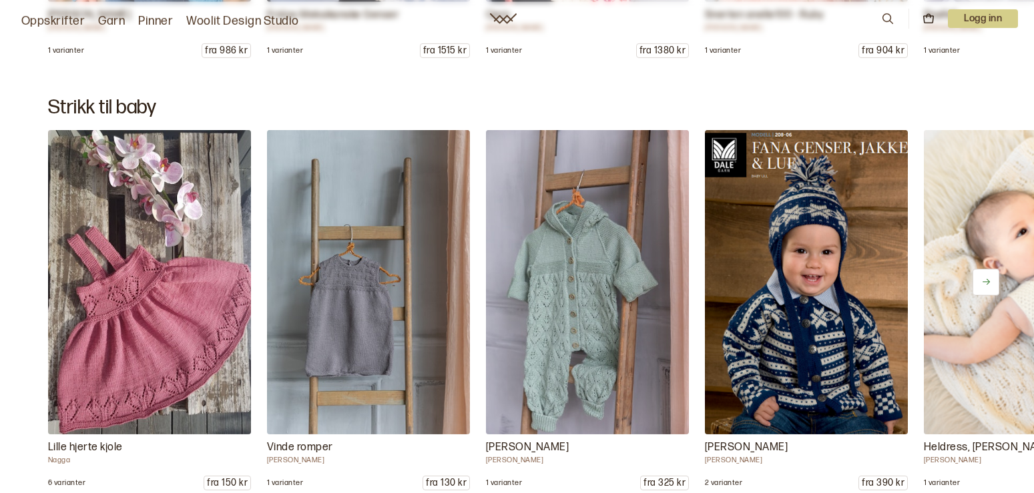
scroll to position [11505, 0]
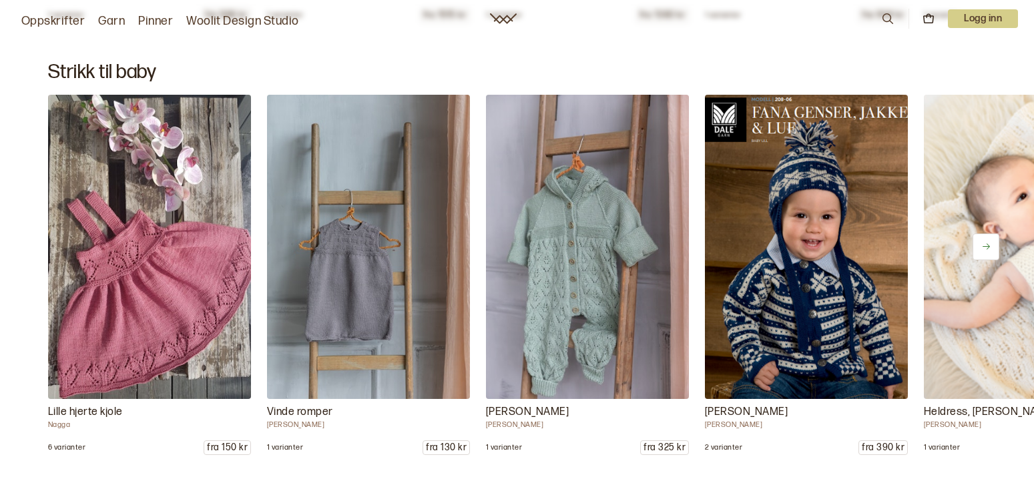
click at [978, 243] on button at bounding box center [985, 247] width 27 height 27
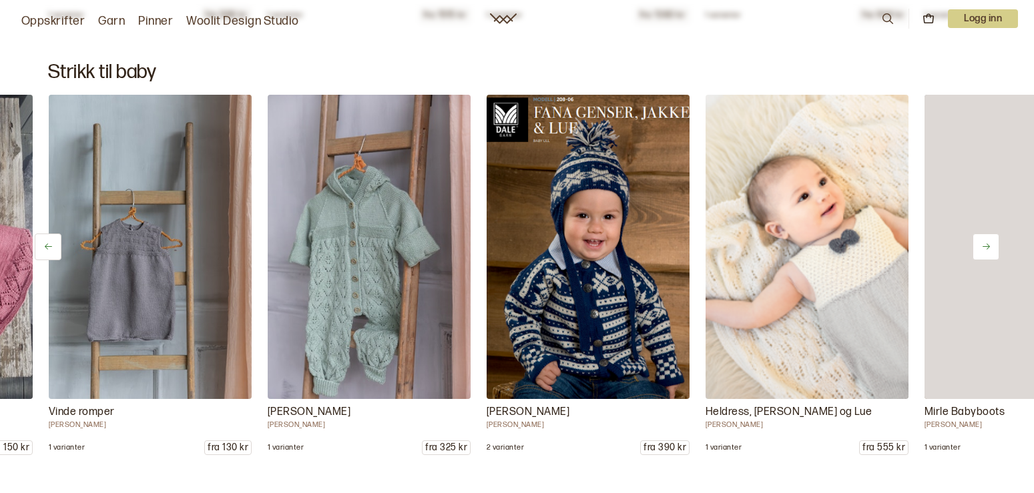
scroll to position [0, 219]
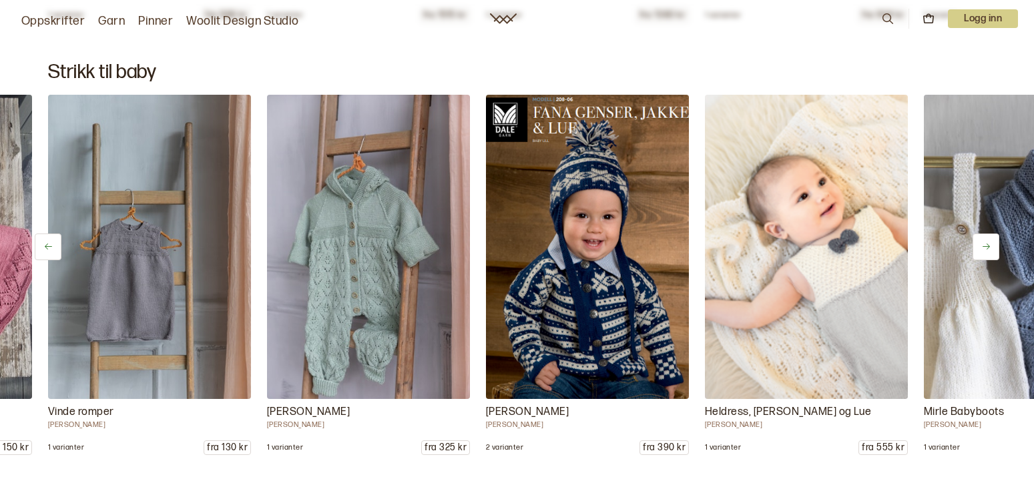
click at [980, 238] on button at bounding box center [985, 247] width 27 height 27
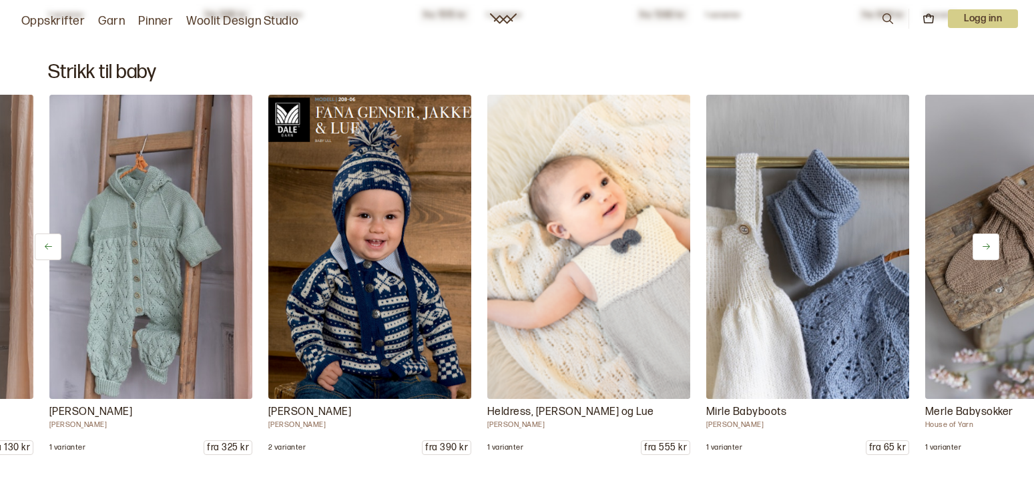
scroll to position [0, 438]
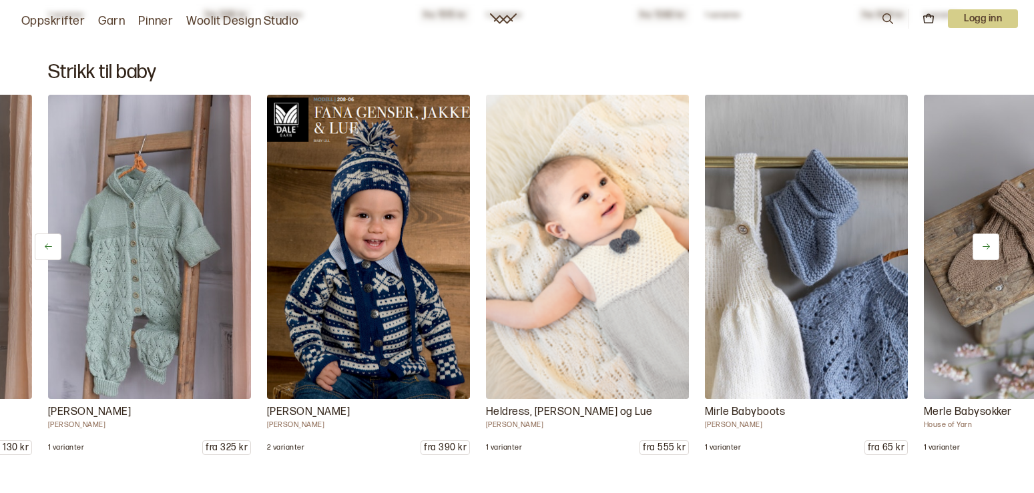
click at [979, 244] on button at bounding box center [985, 247] width 27 height 27
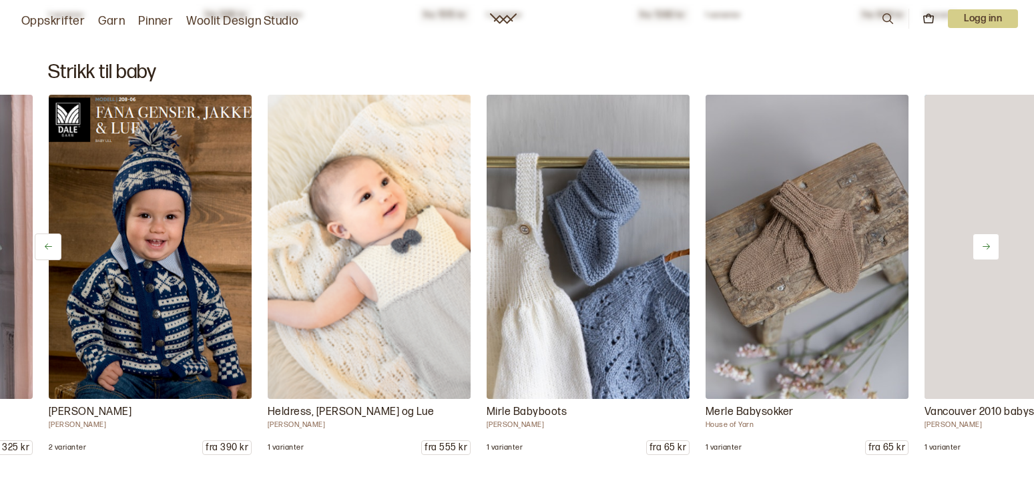
scroll to position [0, 657]
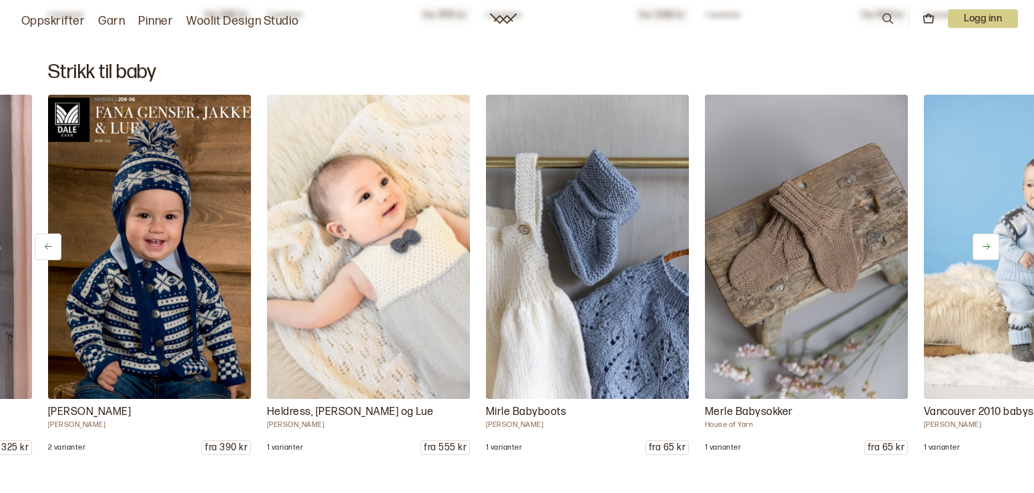
click at [979, 244] on button at bounding box center [985, 247] width 27 height 27
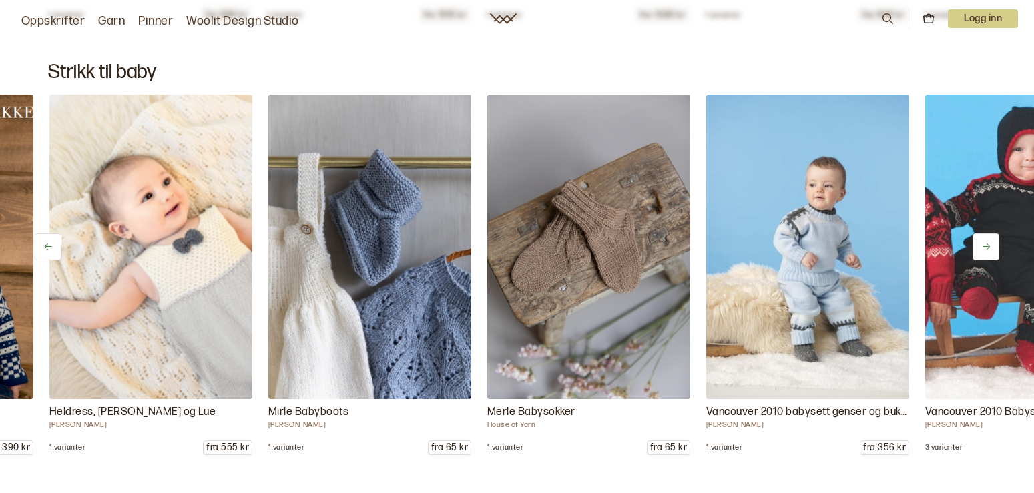
scroll to position [0, 876]
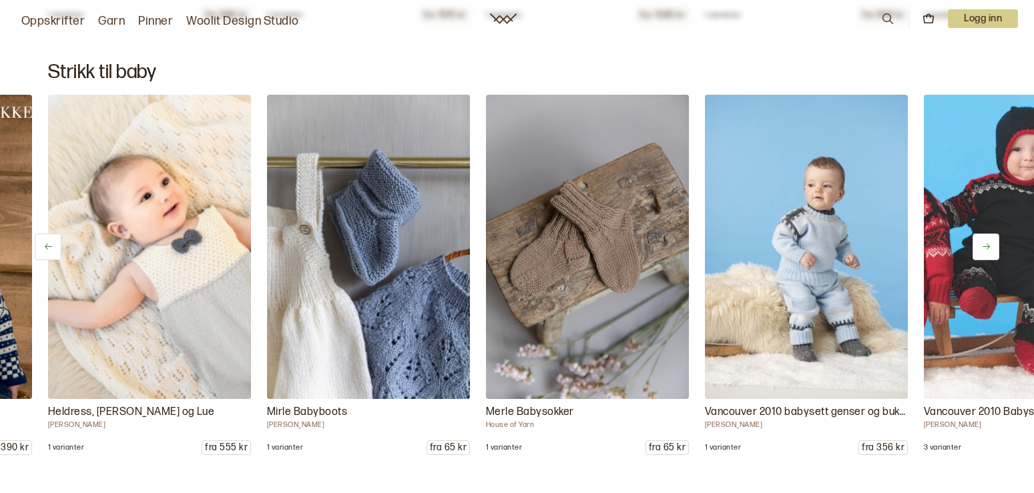
click at [978, 241] on button at bounding box center [985, 247] width 27 height 27
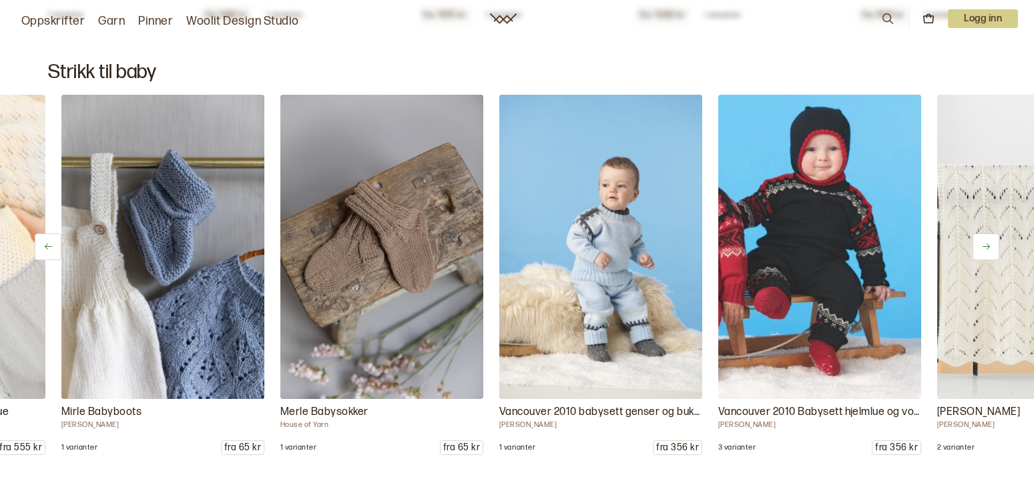
scroll to position [0, 1095]
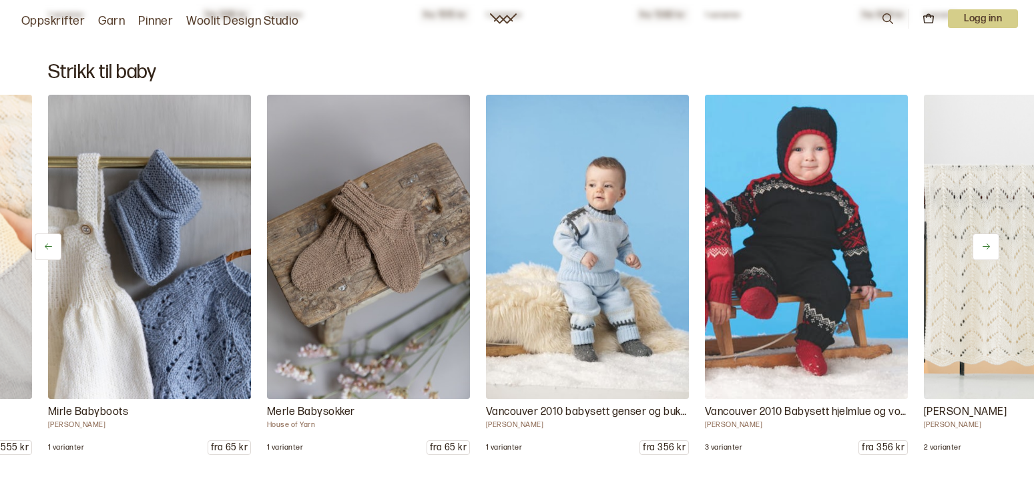
click at [978, 240] on button at bounding box center [985, 247] width 27 height 27
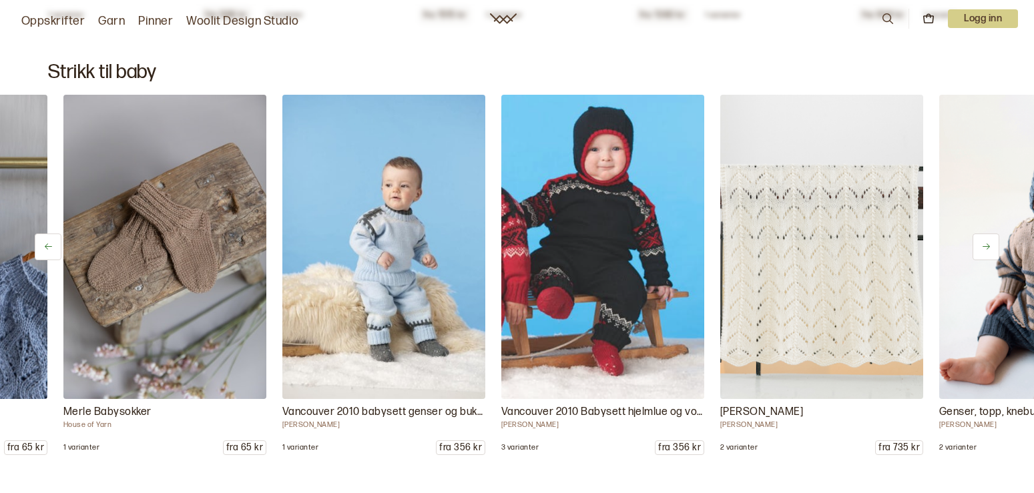
scroll to position [0, 1313]
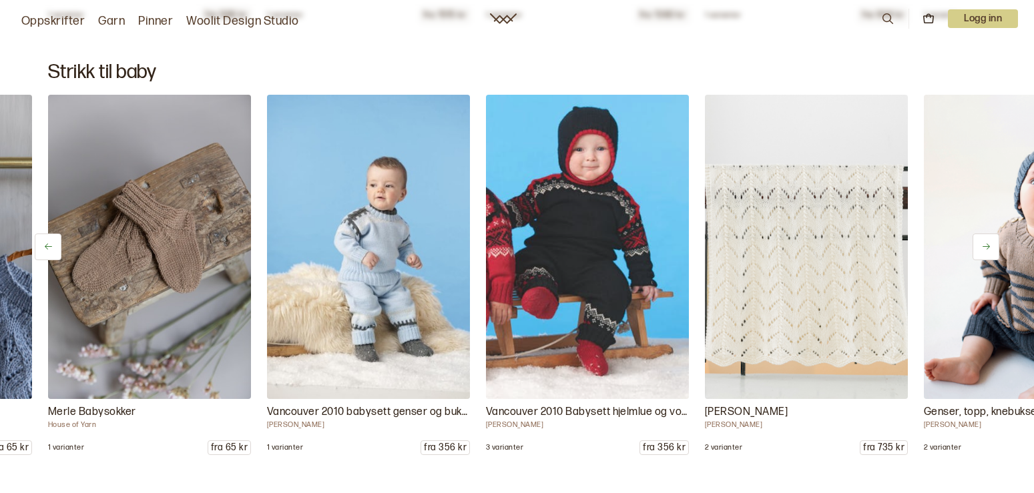
click at [978, 240] on button at bounding box center [985, 247] width 27 height 27
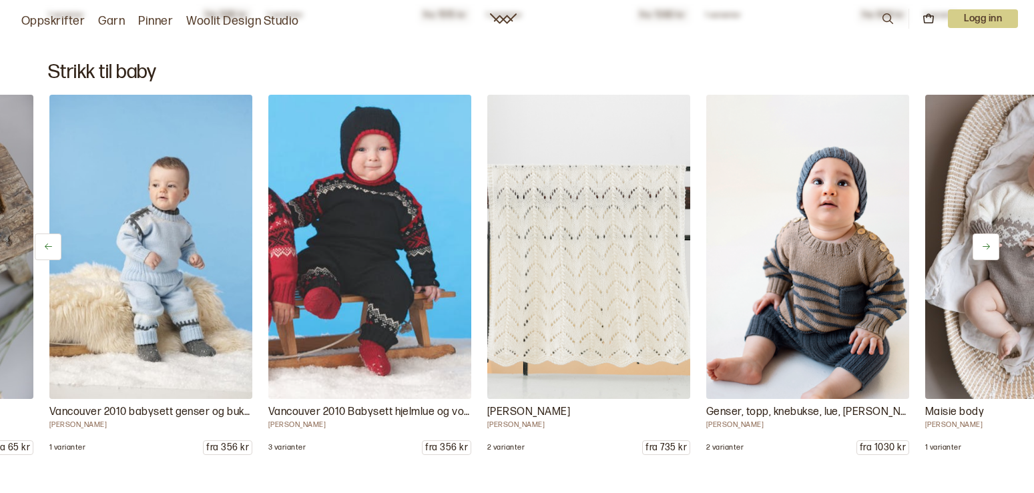
scroll to position [0, 1532]
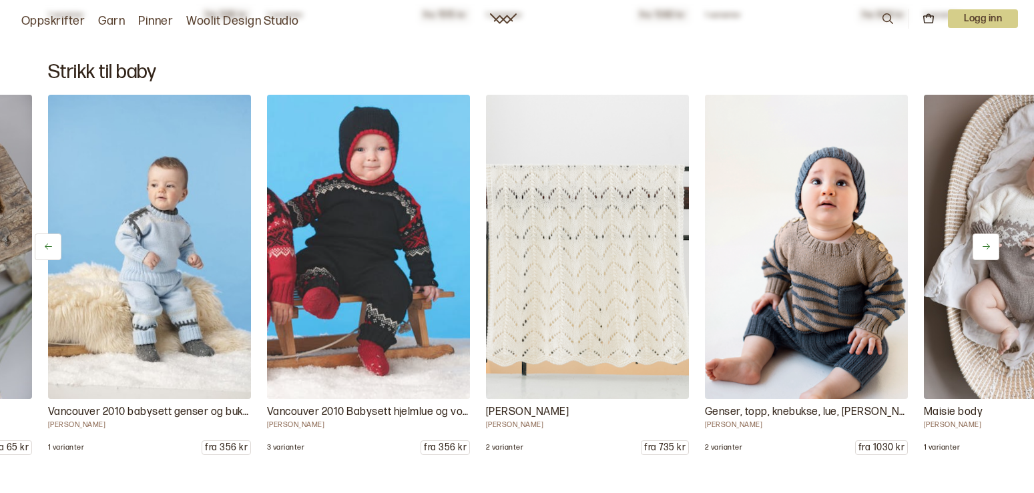
click at [988, 242] on button at bounding box center [985, 247] width 27 height 27
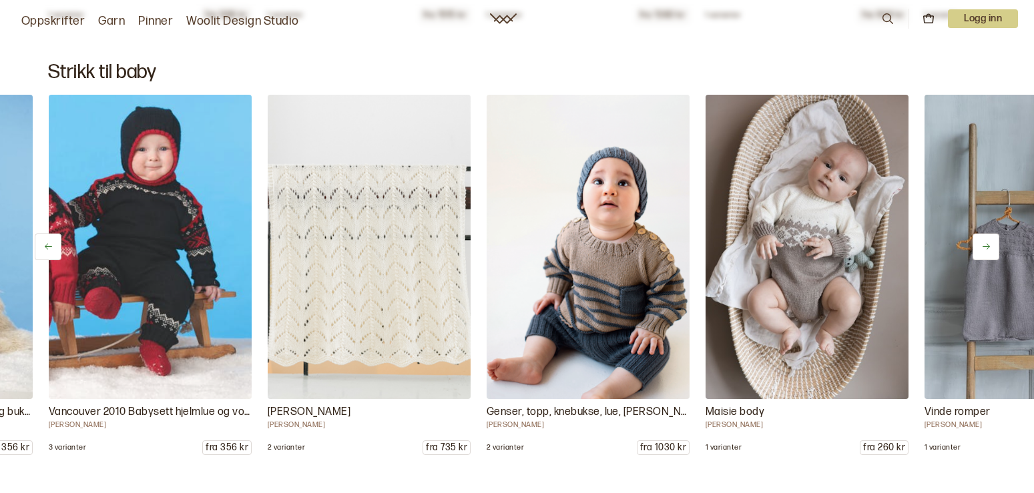
scroll to position [0, 1751]
click at [984, 240] on button at bounding box center [985, 247] width 27 height 27
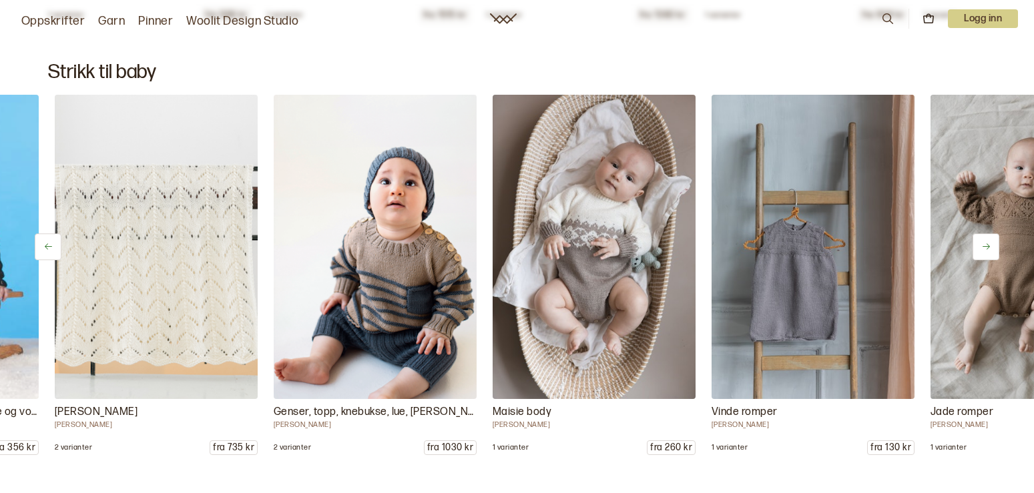
scroll to position [0, 1970]
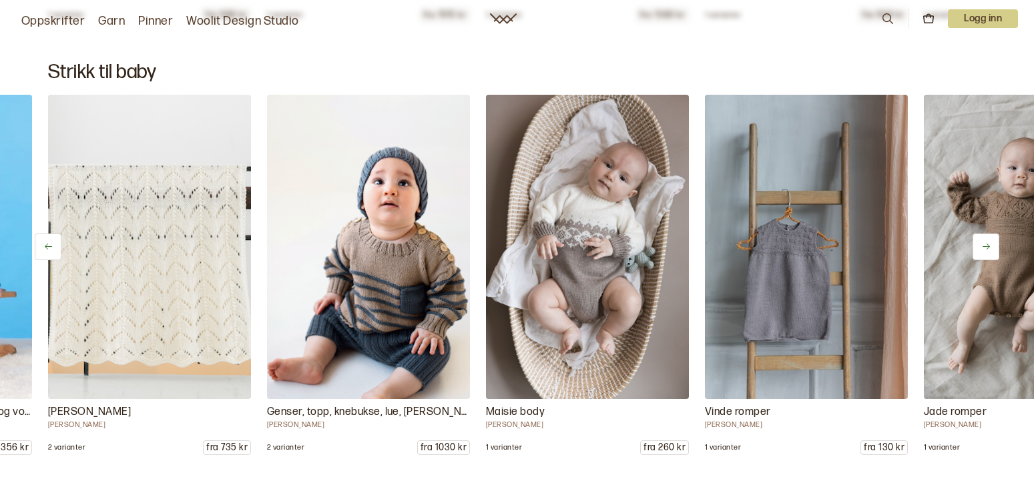
click at [984, 240] on button at bounding box center [985, 247] width 27 height 27
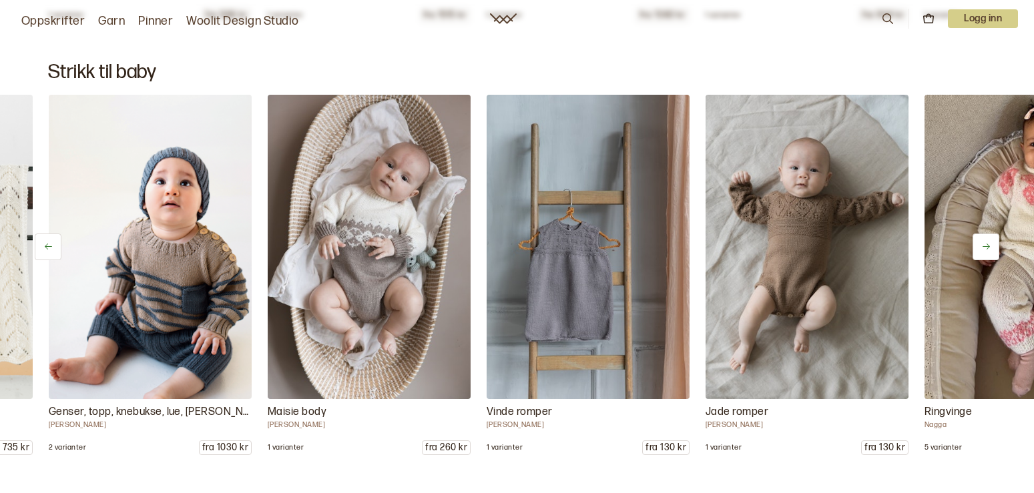
scroll to position [0, 2189]
click at [982, 240] on button at bounding box center [985, 247] width 27 height 27
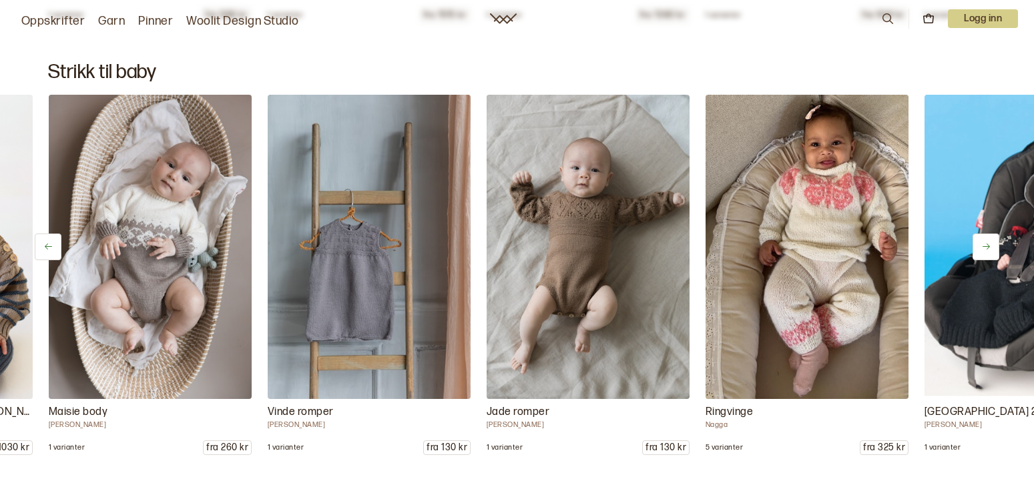
scroll to position [0, 2408]
click at [982, 240] on button at bounding box center [985, 247] width 27 height 27
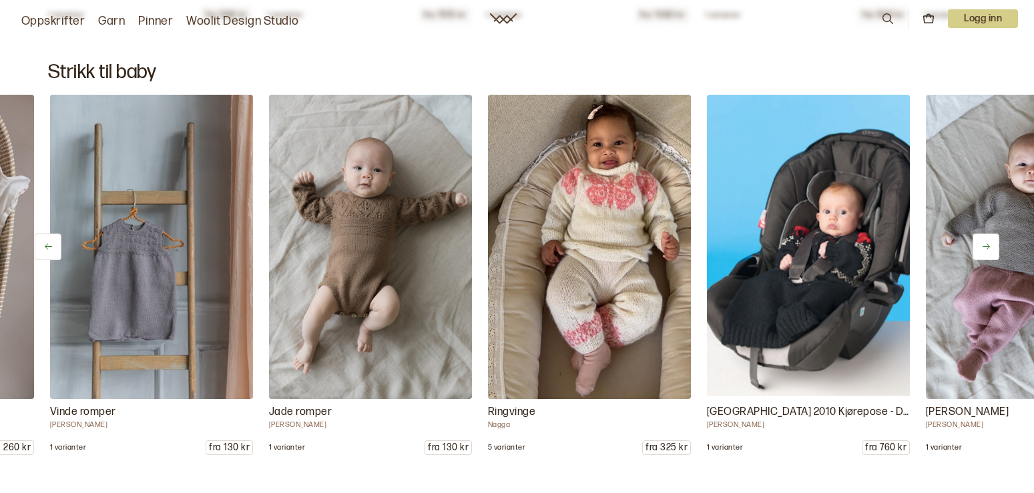
scroll to position [0, 2627]
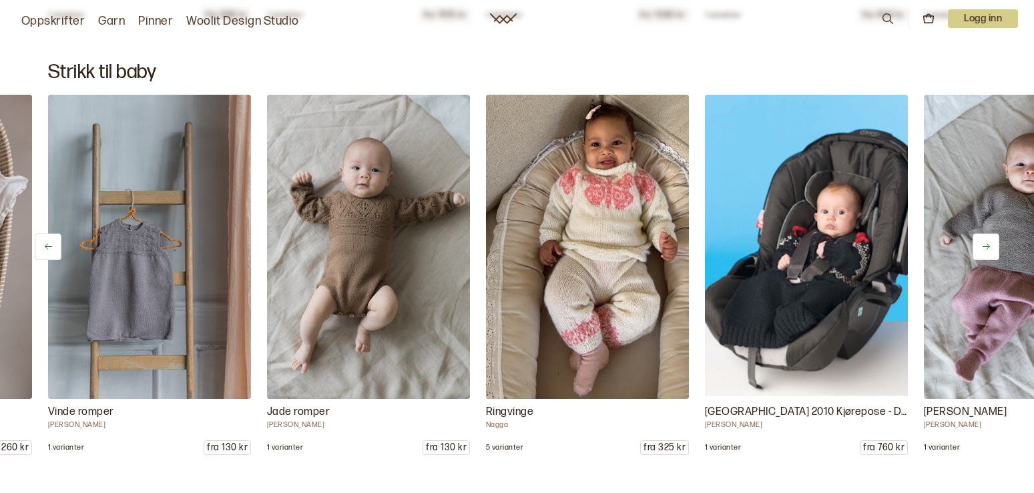
click at [982, 240] on button at bounding box center [985, 247] width 27 height 27
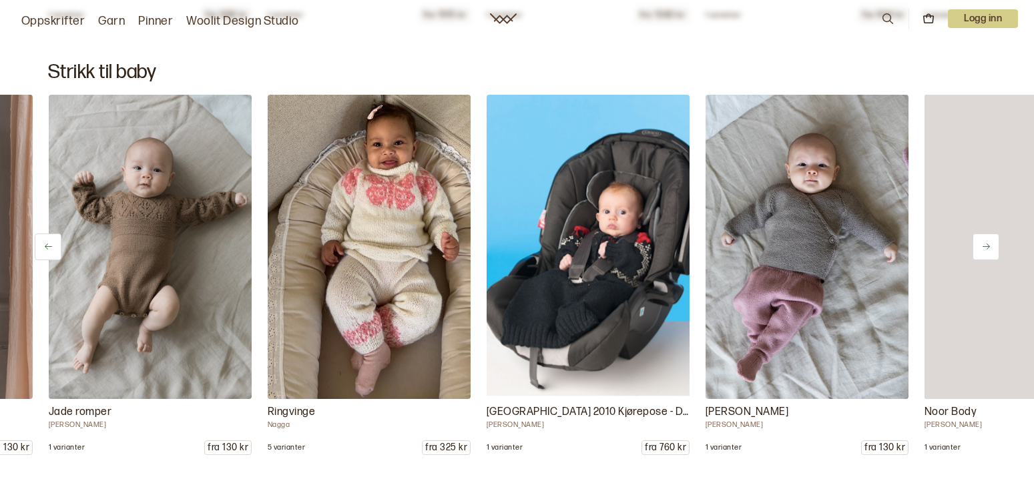
scroll to position [0, 2846]
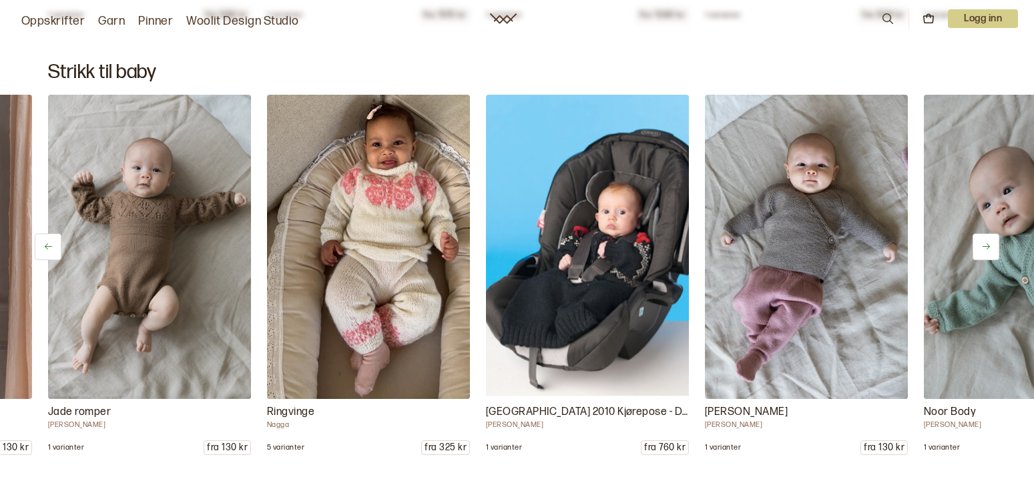
click at [989, 244] on icon at bounding box center [986, 247] width 10 height 10
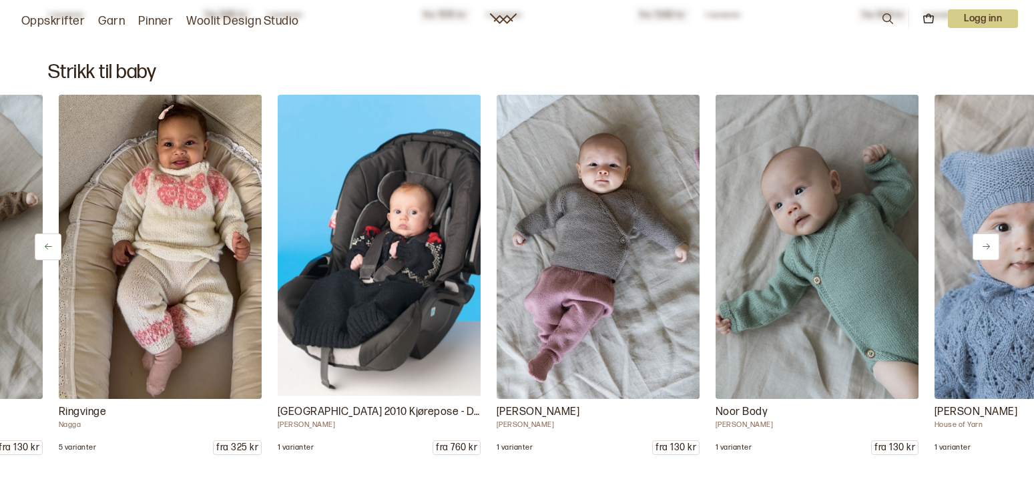
scroll to position [0, 3065]
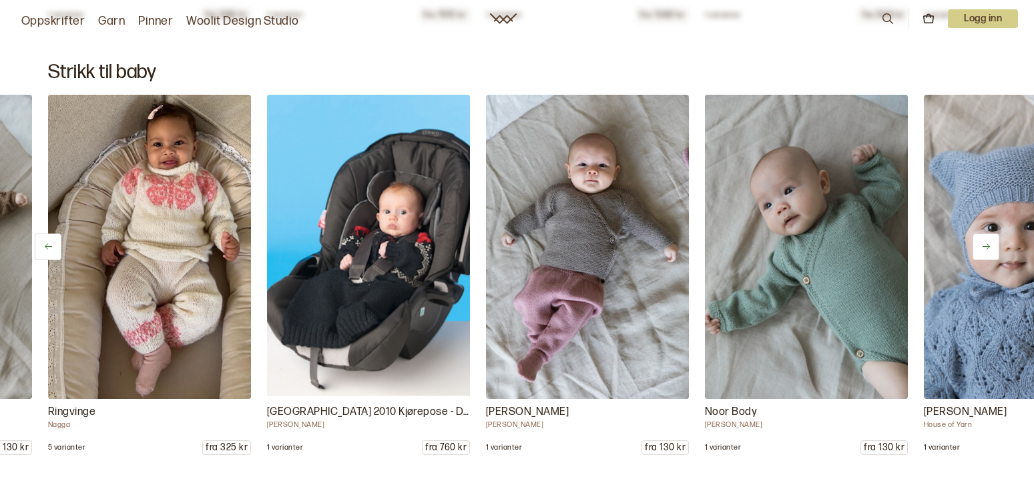
click at [989, 244] on icon at bounding box center [986, 247] width 10 height 10
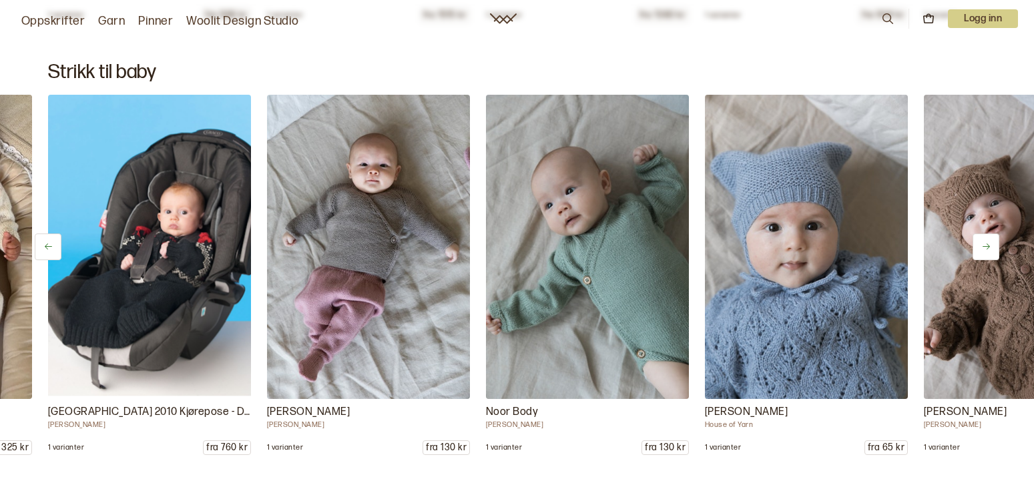
click at [989, 244] on icon at bounding box center [986, 247] width 10 height 10
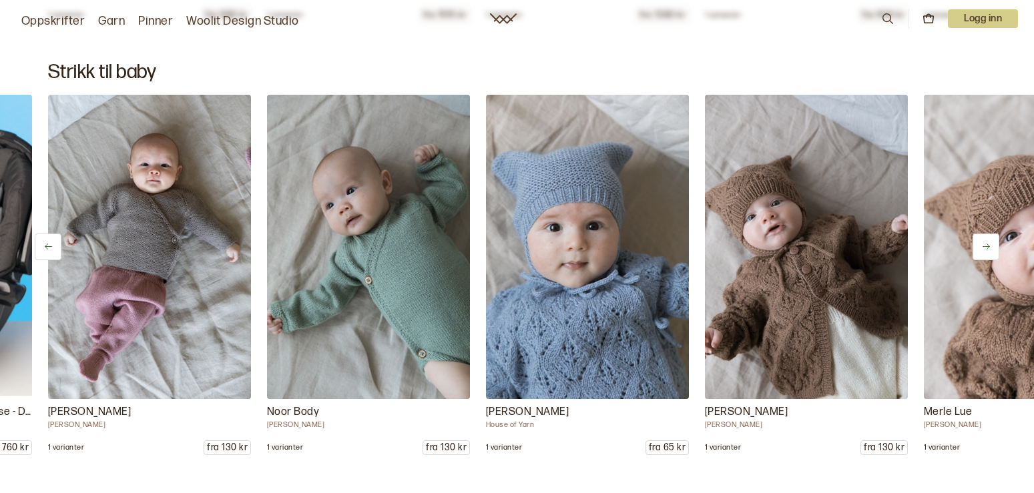
click at [989, 244] on icon at bounding box center [986, 247] width 10 height 10
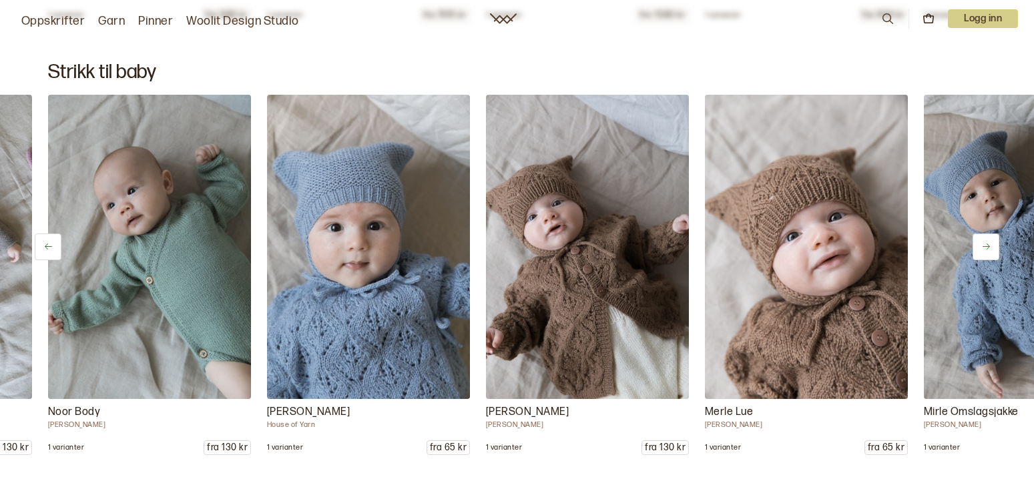
click at [989, 244] on icon at bounding box center [986, 247] width 10 height 10
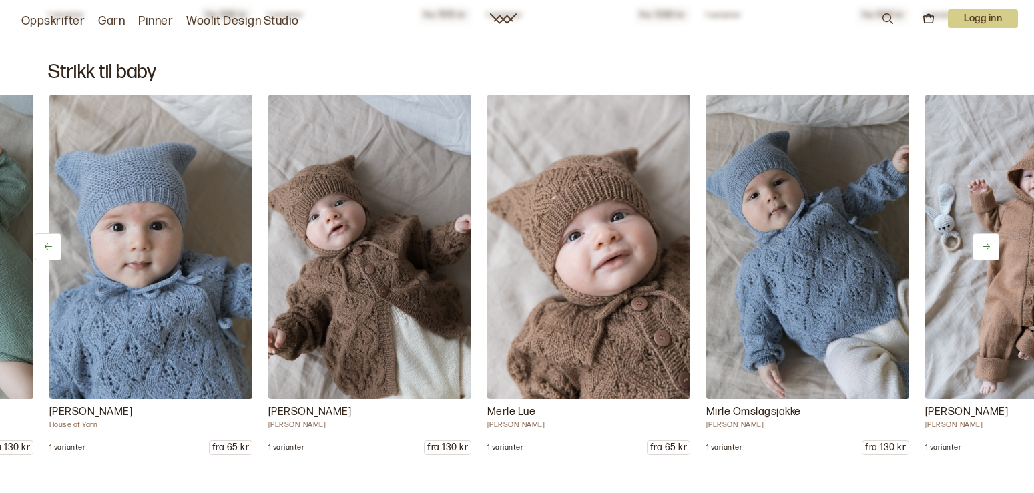
scroll to position [0, 3940]
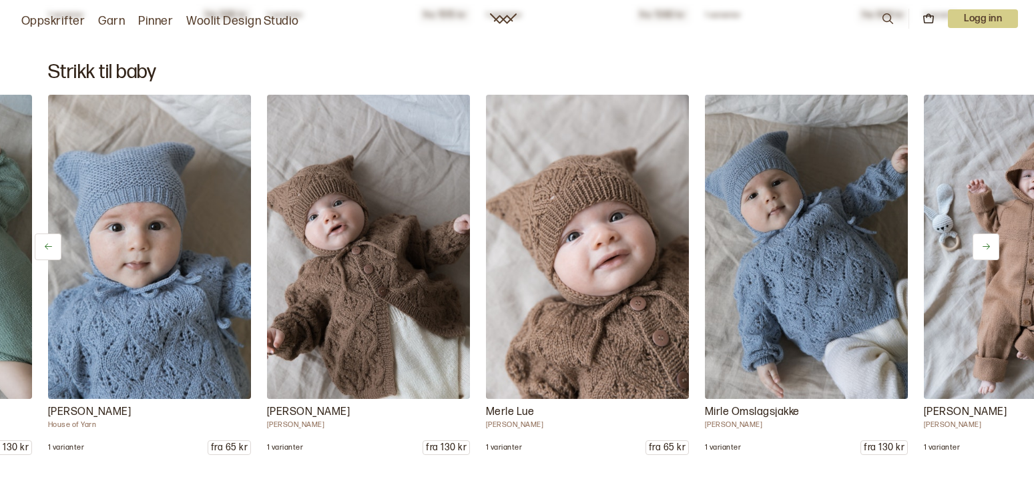
click at [989, 244] on icon at bounding box center [986, 247] width 10 height 10
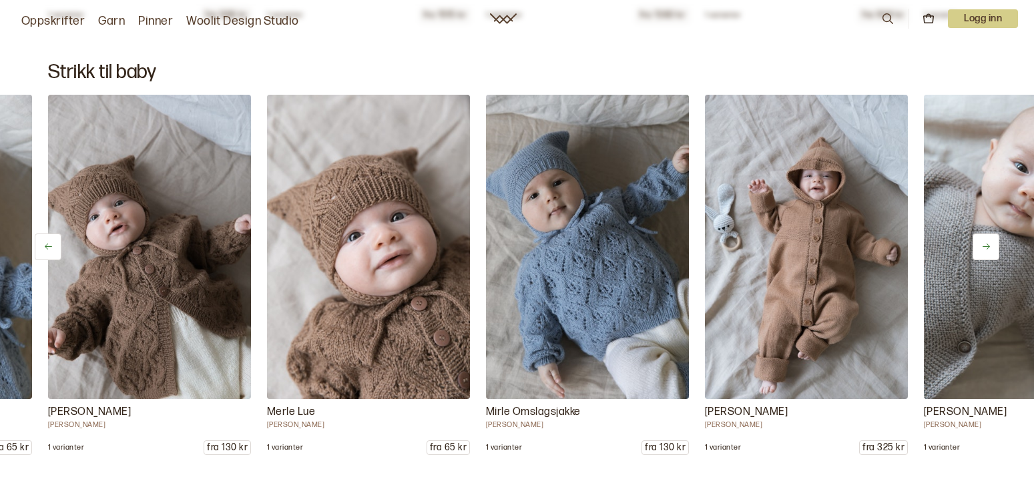
click at [989, 244] on icon at bounding box center [986, 247] width 10 height 10
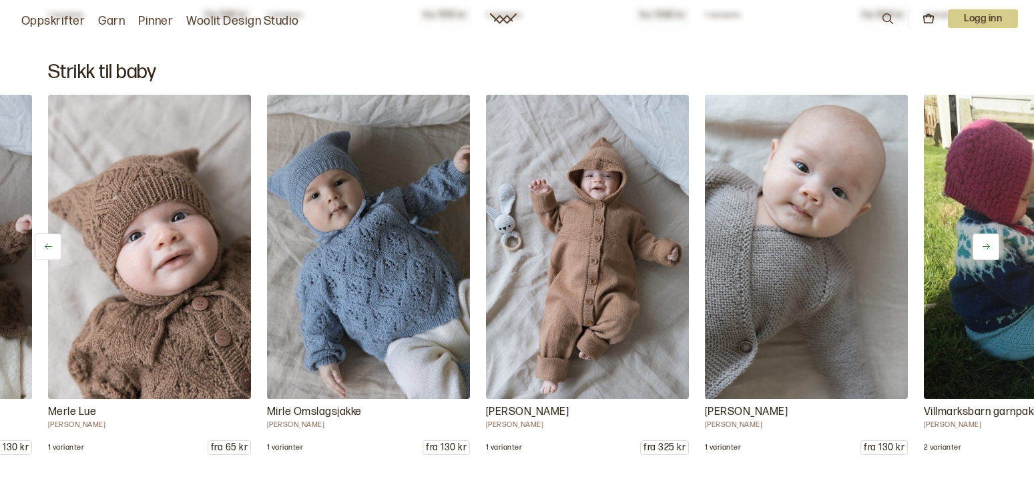
click at [989, 244] on icon at bounding box center [986, 247] width 10 height 10
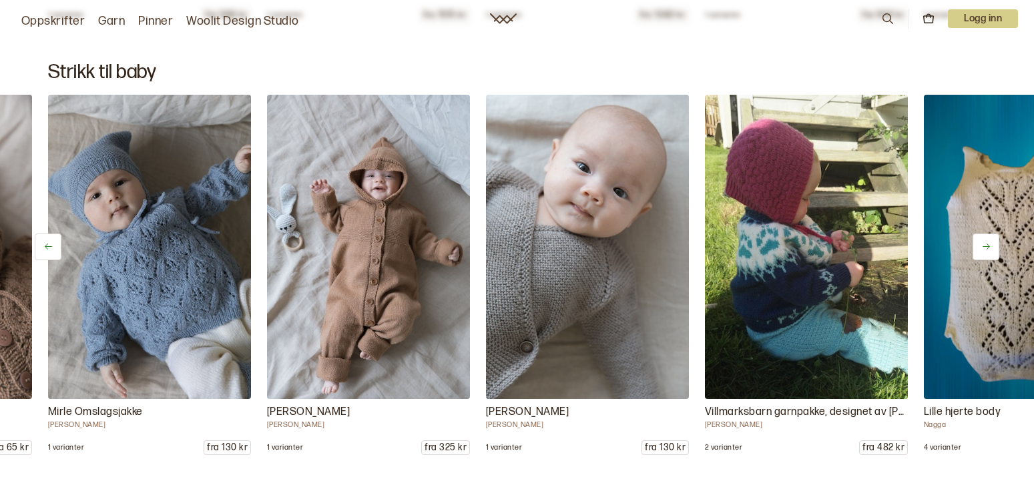
click at [989, 244] on icon at bounding box center [986, 247] width 10 height 10
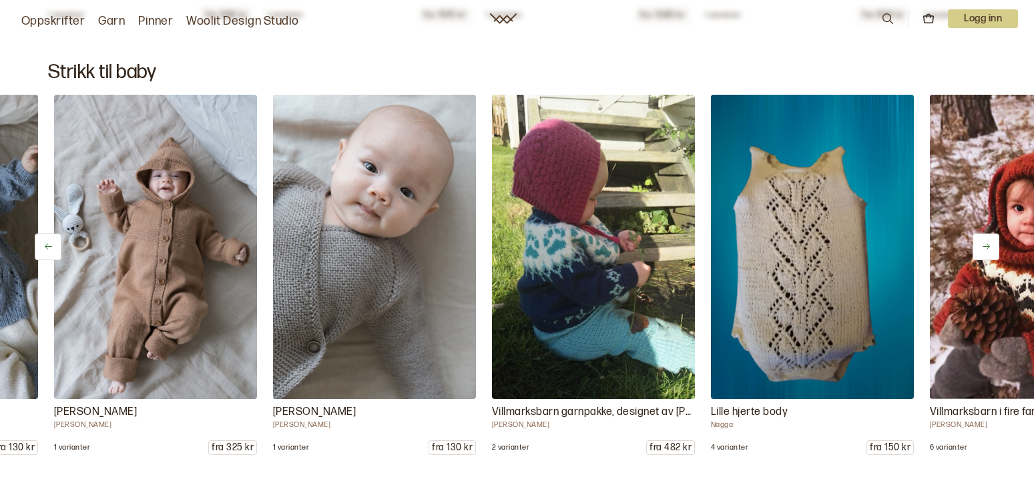
scroll to position [0, 4816]
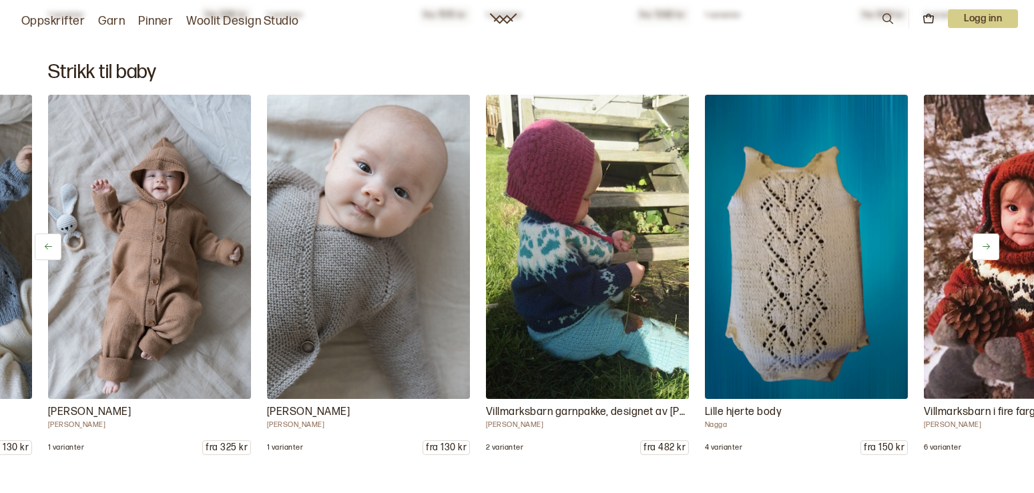
click at [984, 245] on icon at bounding box center [986, 247] width 10 height 10
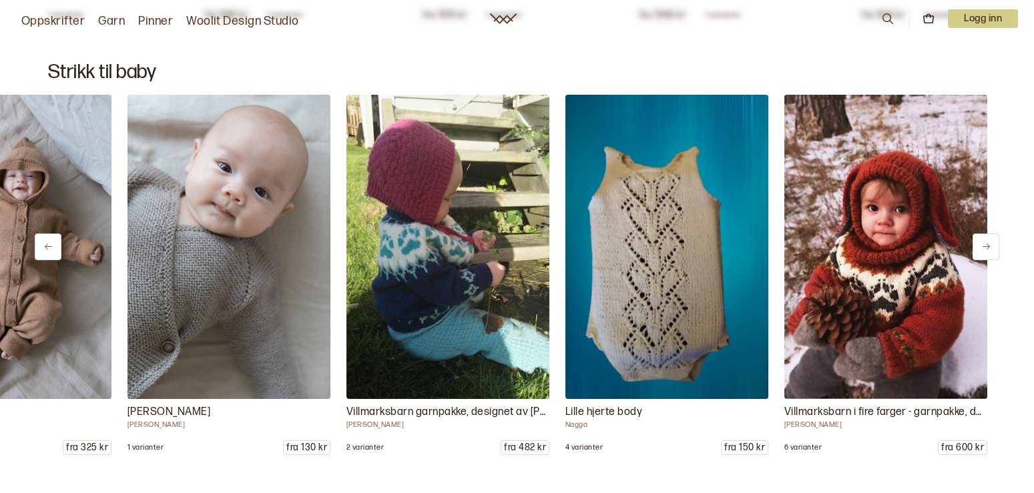
scroll to position [0, 4957]
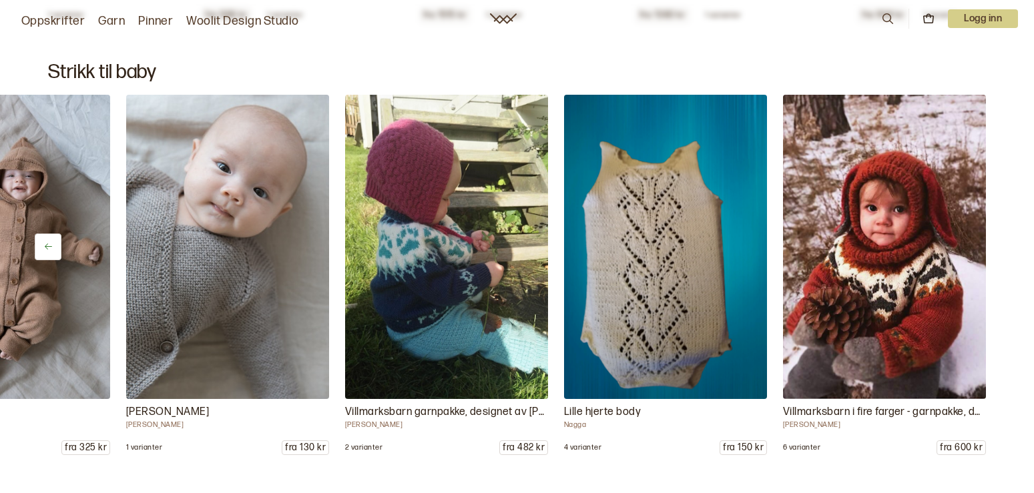
click at [698, 252] on img at bounding box center [665, 247] width 213 height 320
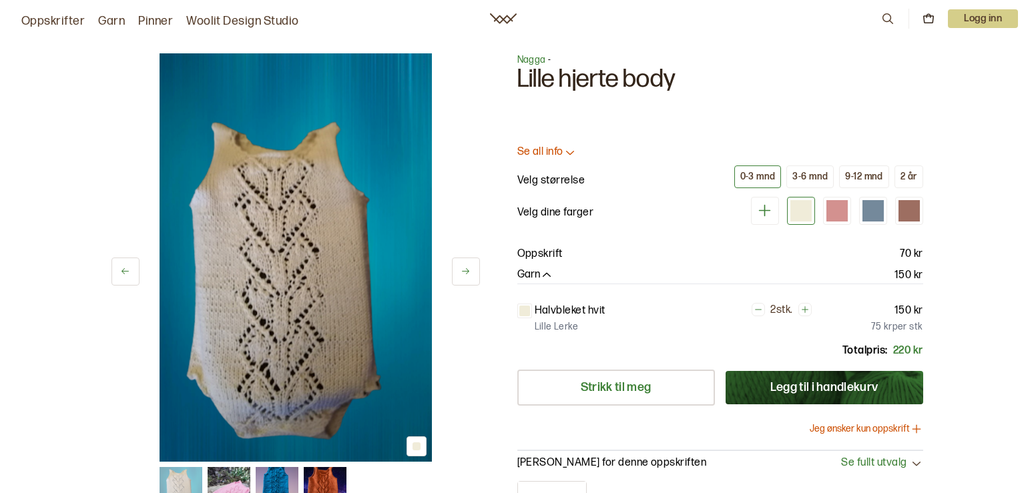
click at [549, 147] on p "Se all info" at bounding box center [540, 152] width 46 height 14
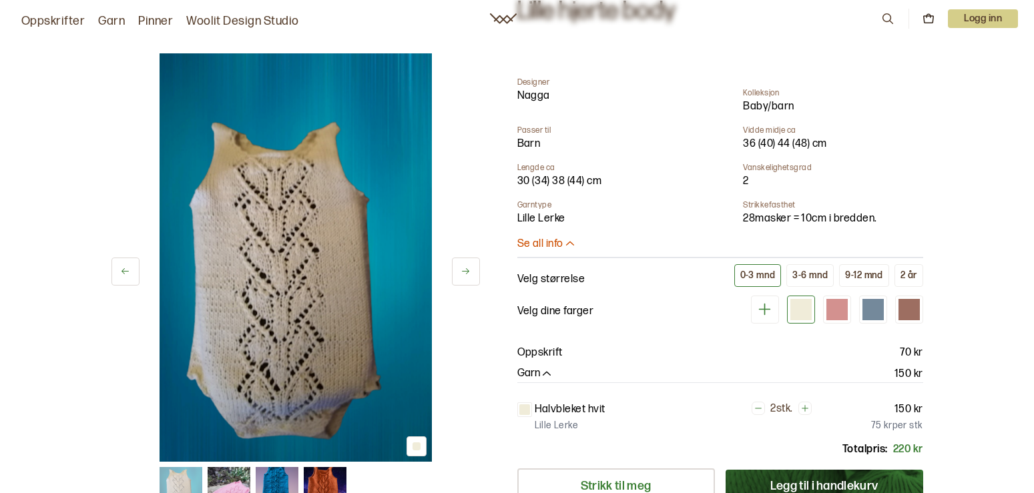
scroll to position [136, 0]
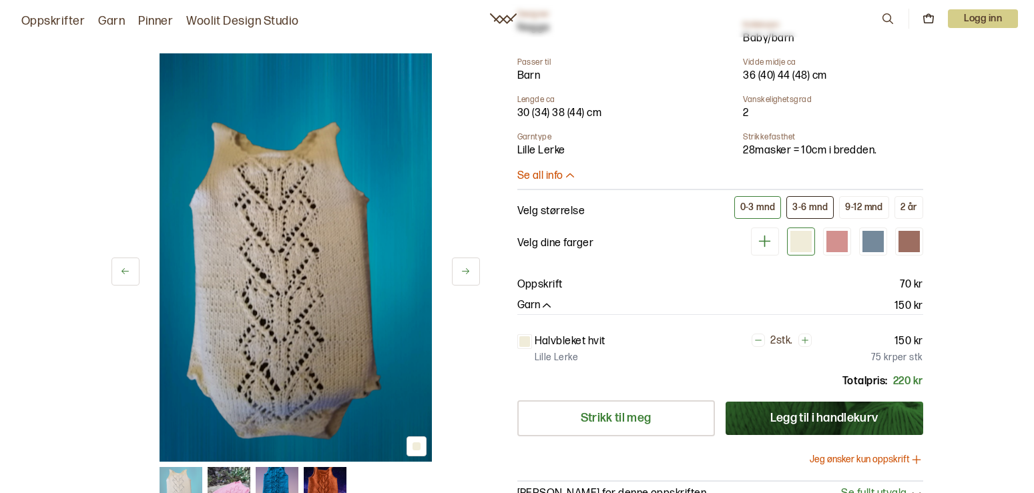
click at [801, 200] on button "3-6 mnd" at bounding box center [809, 207] width 47 height 23
click at [747, 204] on div "0-3 mnd" at bounding box center [757, 208] width 35 height 12
click at [798, 240] on div at bounding box center [800, 241] width 21 height 21
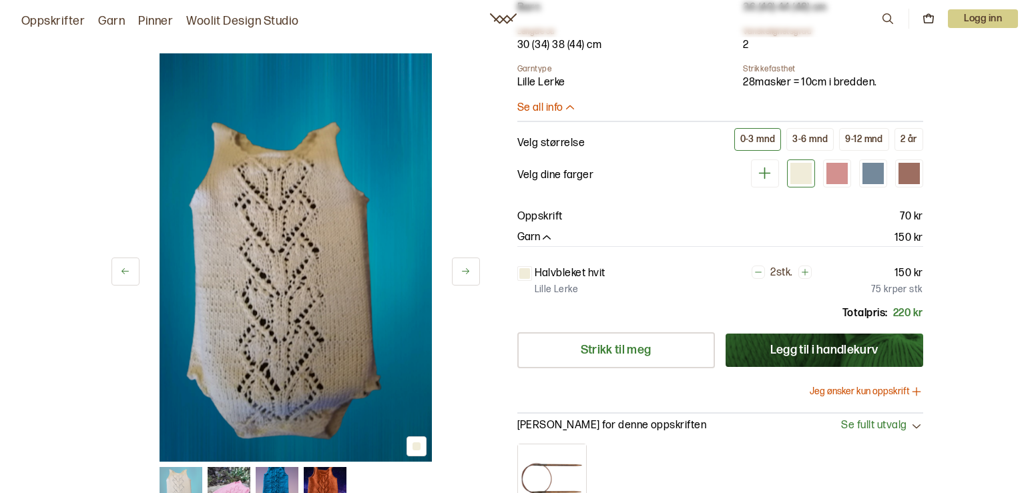
scroll to position [136, 0]
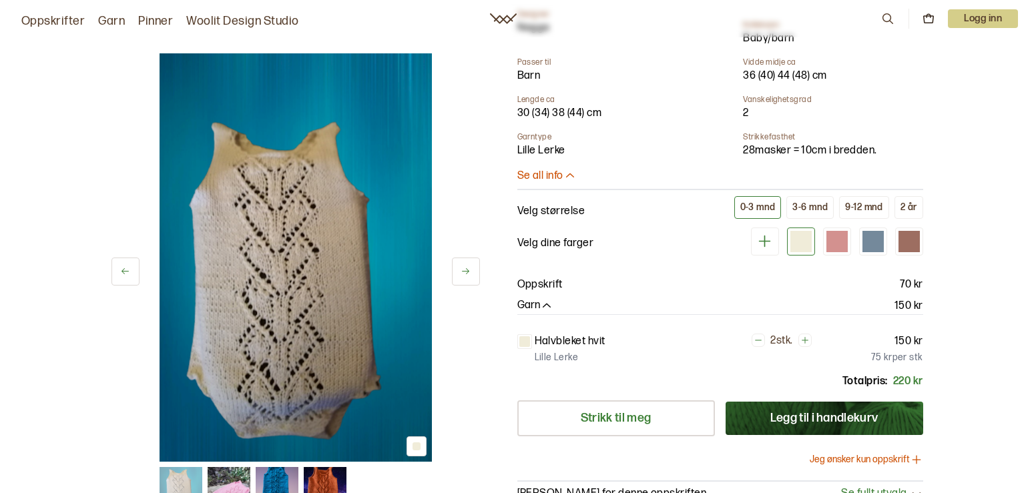
click at [129, 269] on icon at bounding box center [125, 271] width 10 height 10
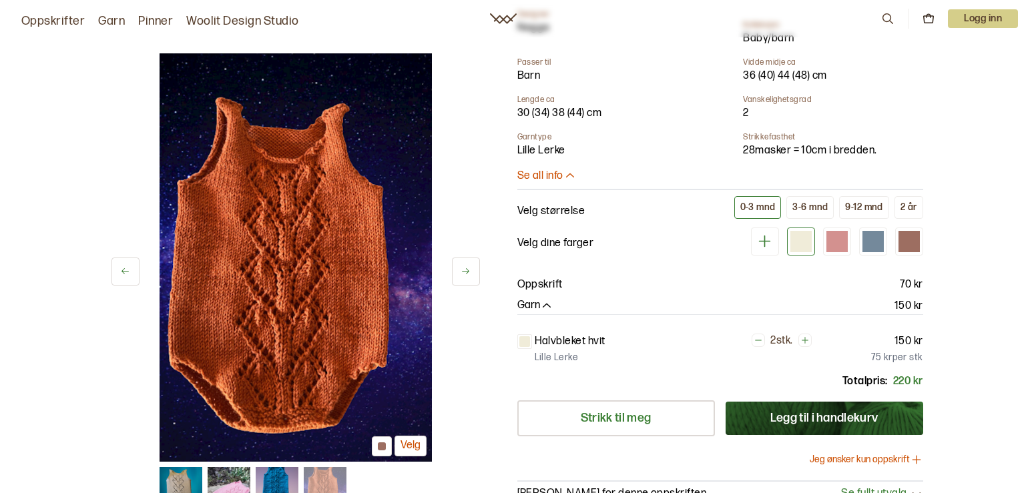
click at [127, 269] on icon at bounding box center [125, 271] width 10 height 10
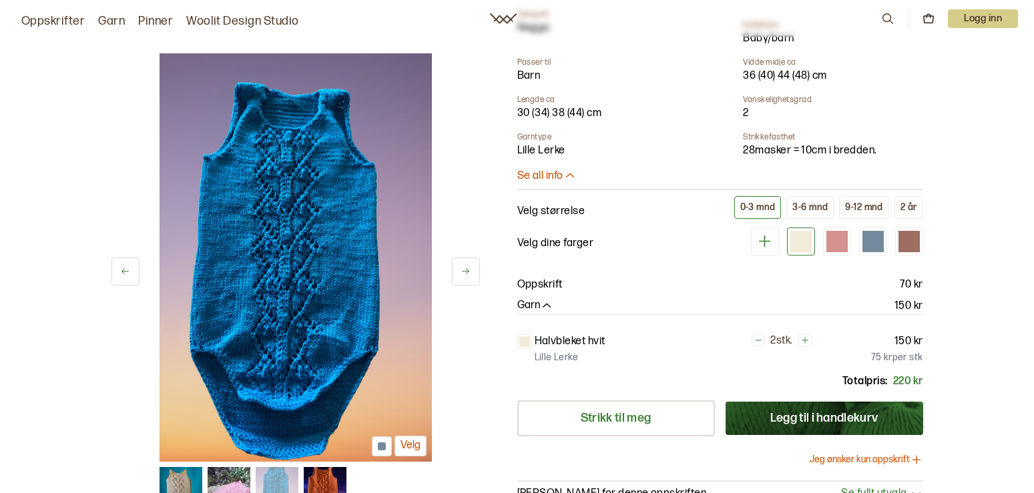
click at [127, 269] on icon at bounding box center [125, 271] width 10 height 10
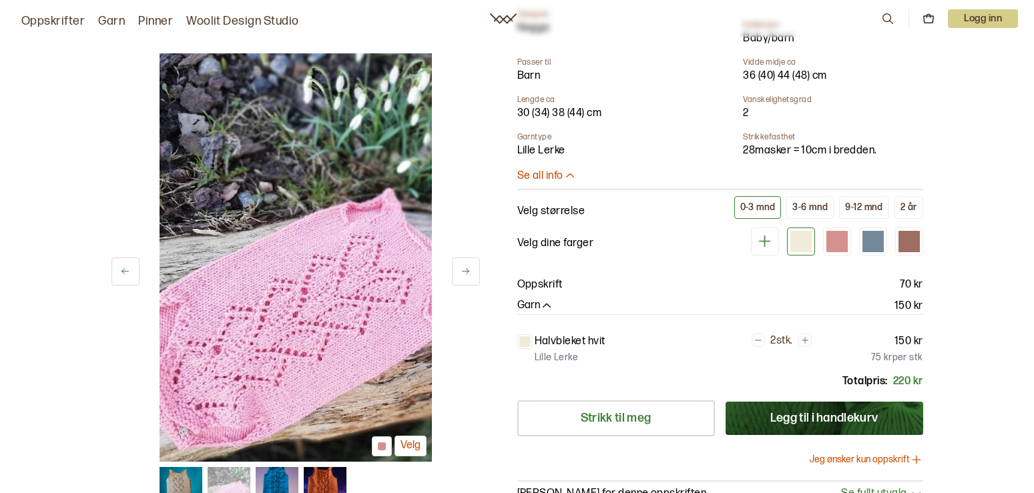
click at [127, 269] on icon at bounding box center [125, 271] width 10 height 10
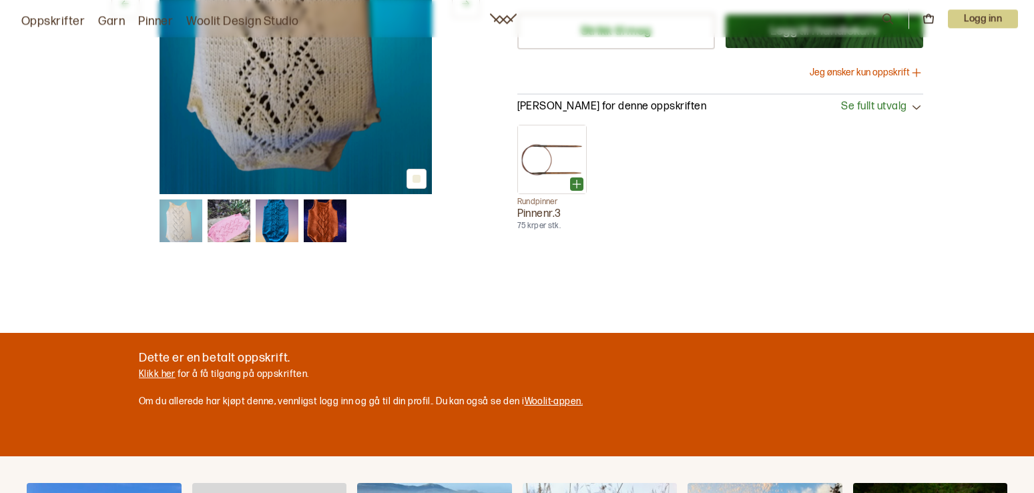
scroll to position [545, 0]
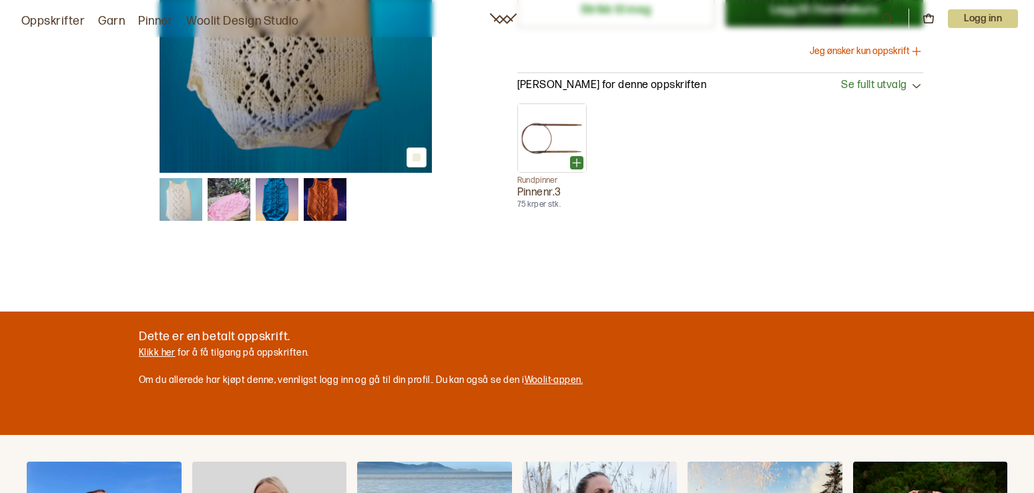
click at [156, 350] on link "Klikk her" at bounding box center [157, 352] width 37 height 11
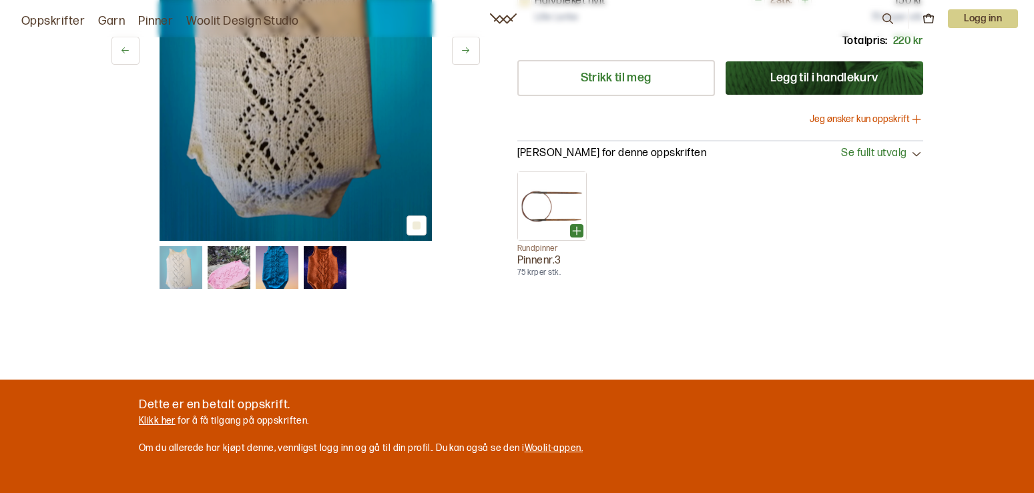
scroll to position [272, 0]
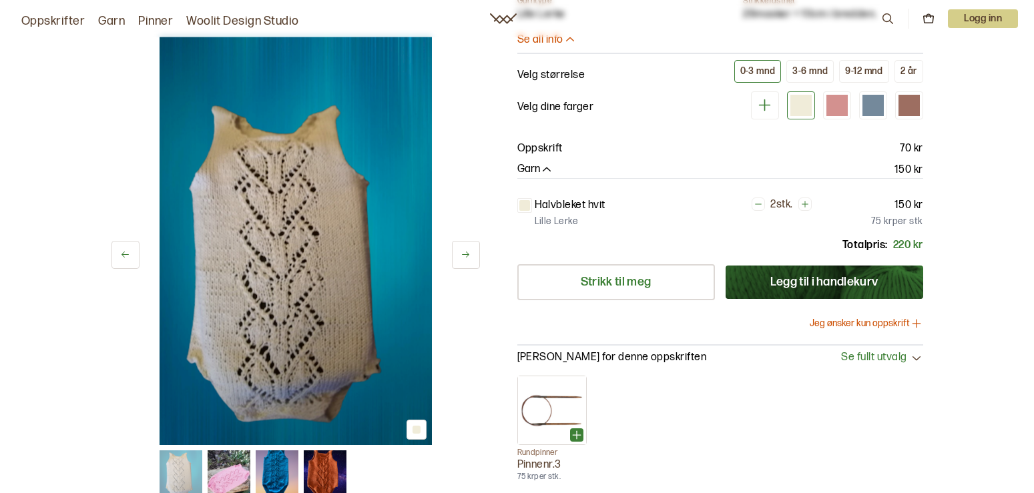
scroll to position [545, 0]
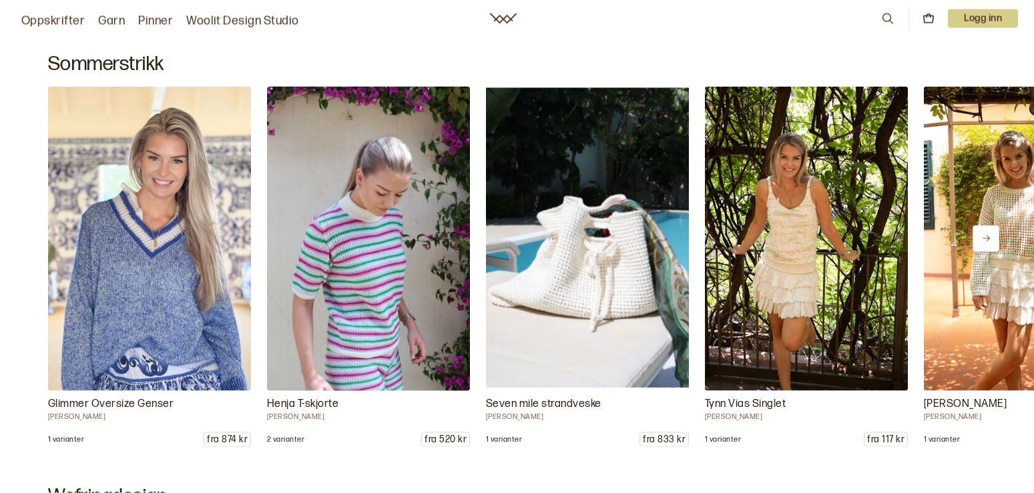
scroll to position [749, 0]
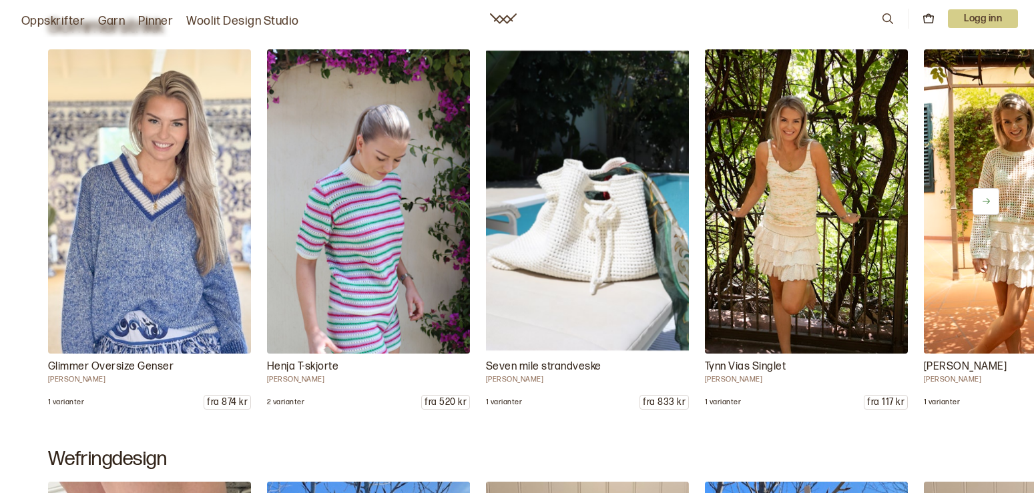
scroll to position [204, 0]
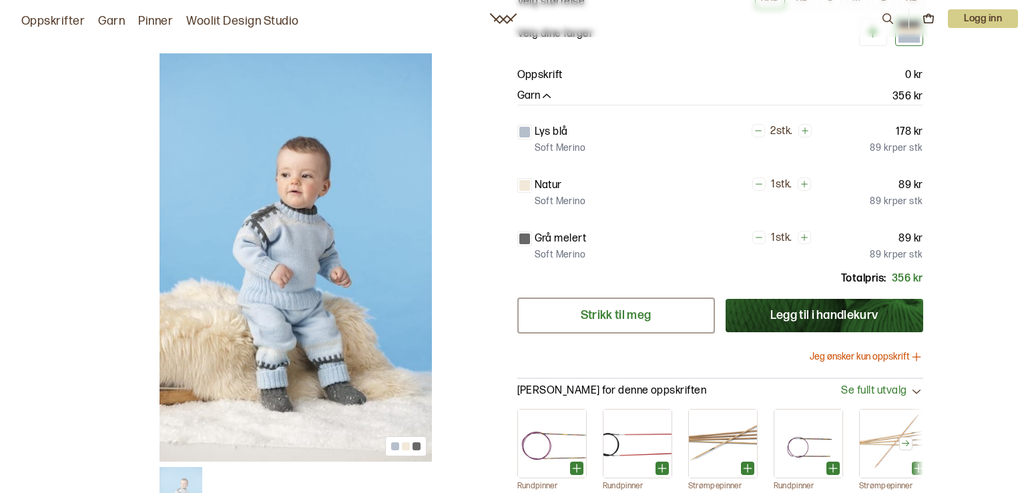
click at [630, 315] on link "Strikk til meg" at bounding box center [616, 316] width 198 height 36
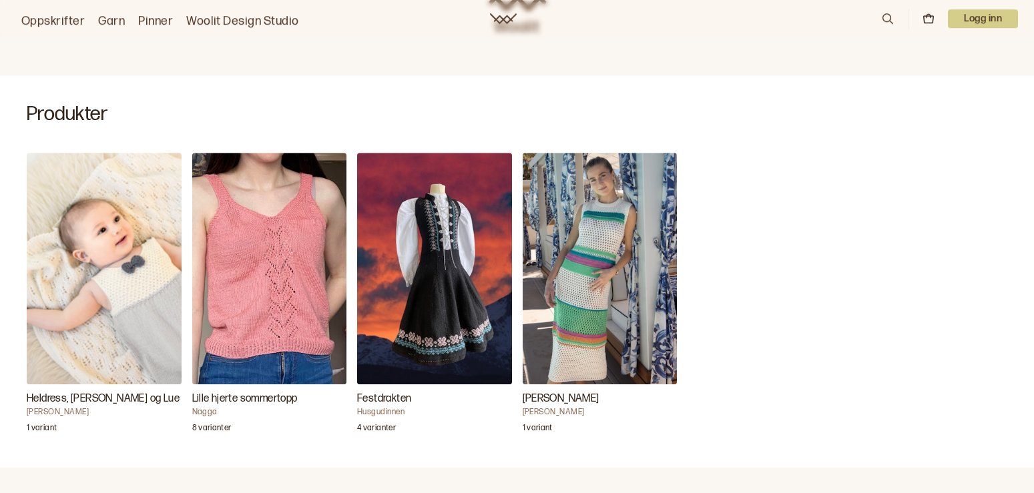
scroll to position [340, 0]
